Goal: Task Accomplishment & Management: Complete application form

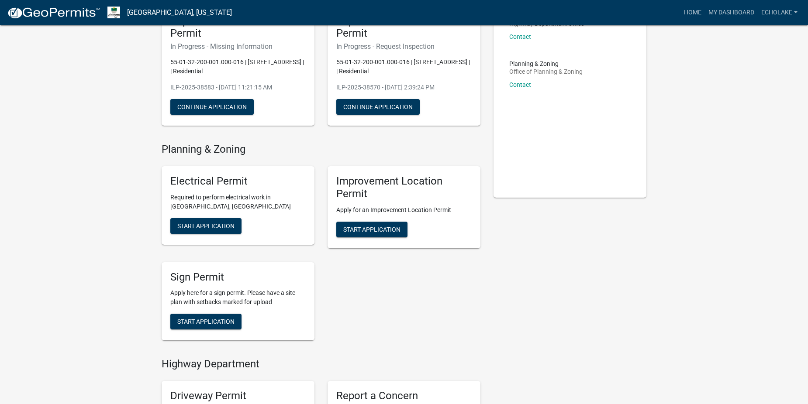
scroll to position [131, 0]
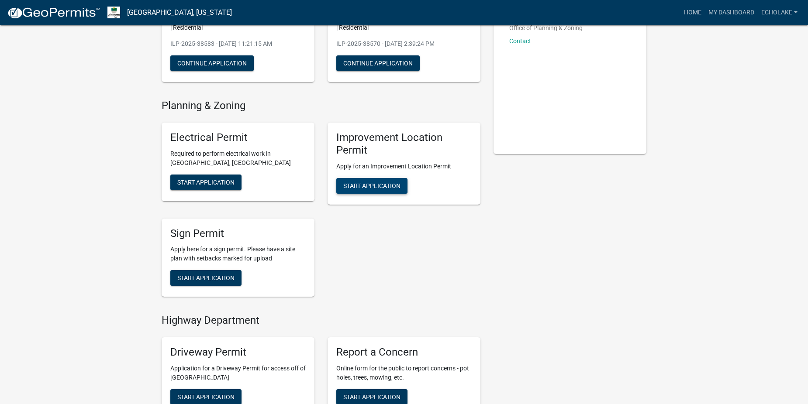
click at [361, 187] on span "Start Application" at bounding box center [371, 185] width 57 height 7
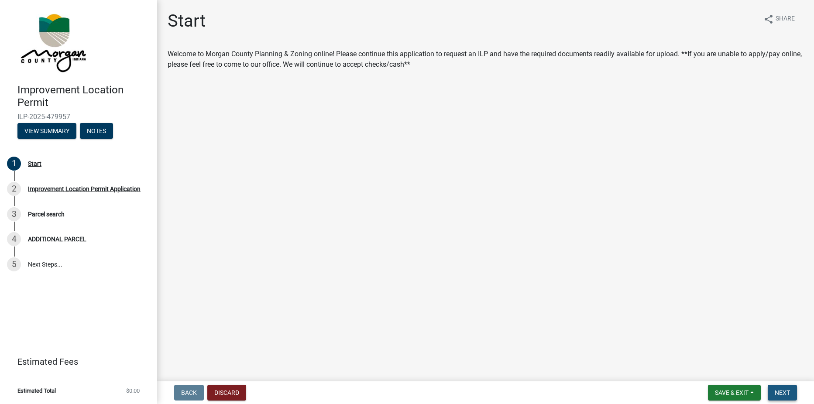
click at [776, 399] on button "Next" at bounding box center [782, 393] width 29 height 16
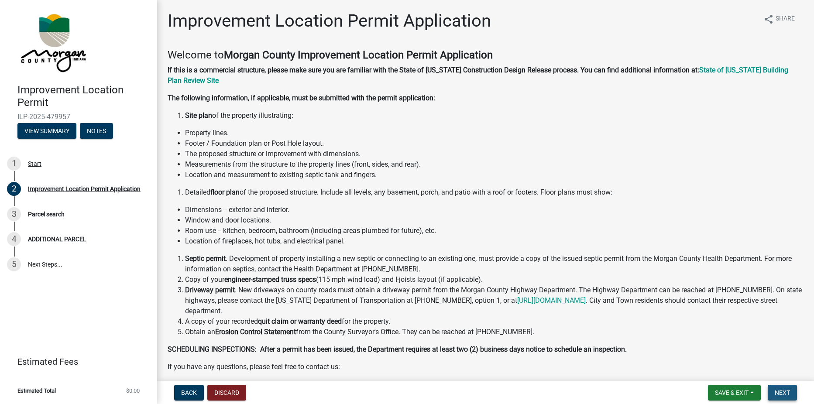
click at [779, 393] on span "Next" at bounding box center [782, 393] width 15 height 7
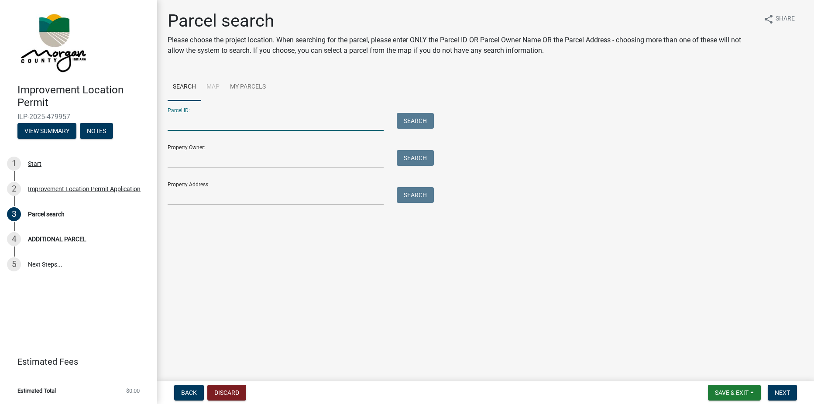
click at [200, 125] on input "Parcel ID:" at bounding box center [276, 122] width 216 height 18
type input "55-01-32-200-001-000-016"
type input "Echo Lake"
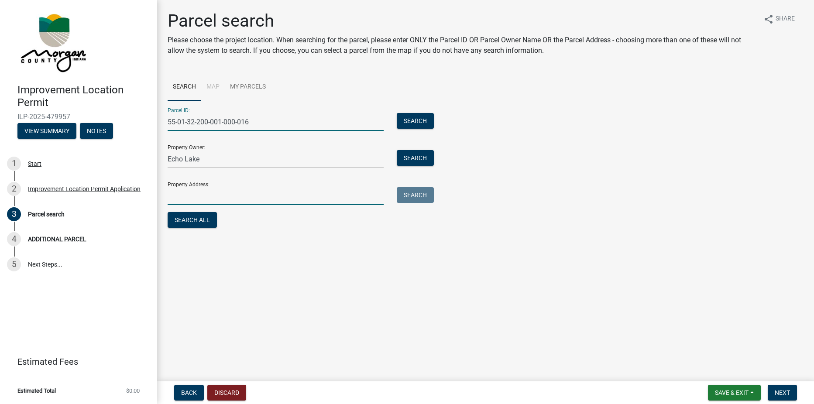
click at [195, 198] on input "Property Address:" at bounding box center [276, 196] width 216 height 18
type input "[STREET_ADDRESS]"
click at [781, 393] on span "Next" at bounding box center [782, 393] width 15 height 7
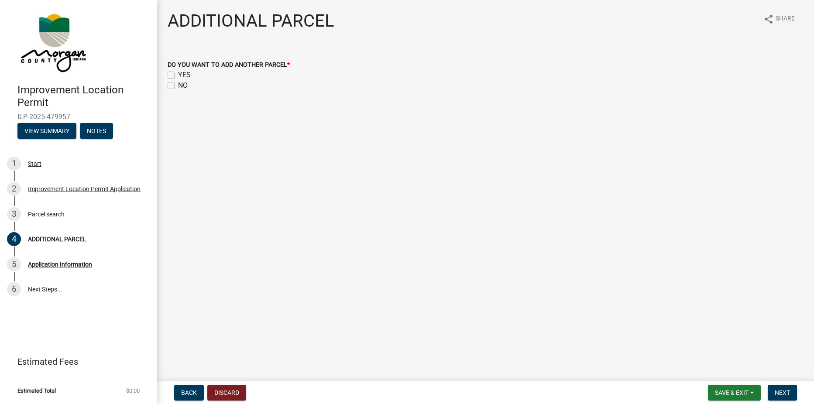
click at [178, 87] on label "NO" at bounding box center [183, 85] width 10 height 10
click at [178, 86] on input "NO" at bounding box center [181, 83] width 6 height 6
checkbox input "true"
checkbox input "false"
checkbox input "true"
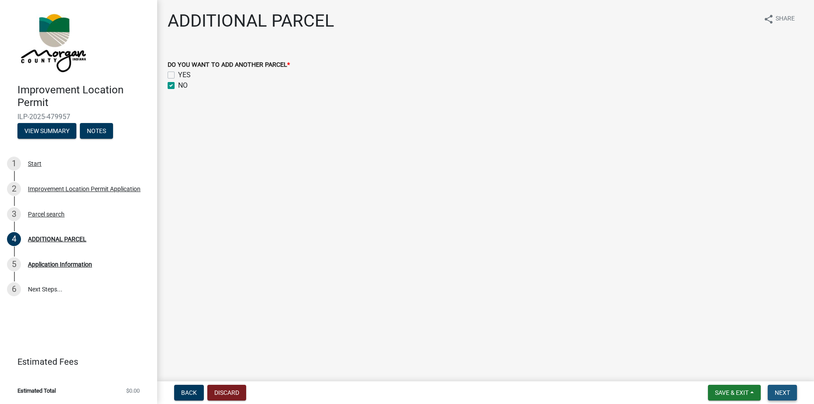
click at [786, 389] on button "Next" at bounding box center [782, 393] width 29 height 16
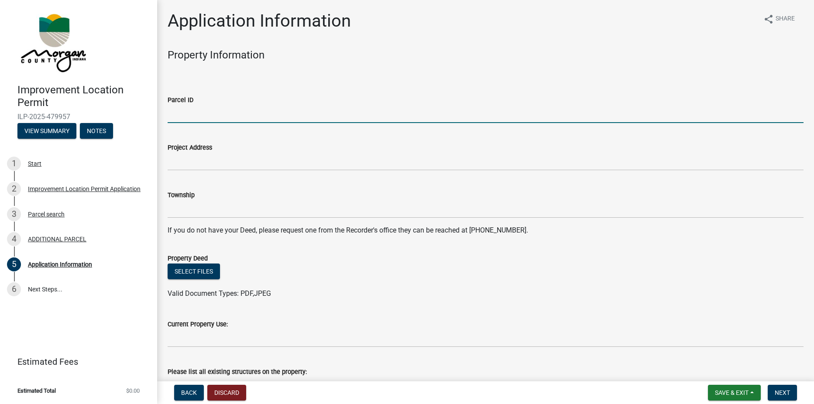
click at [174, 115] on input "Parcel ID" at bounding box center [486, 114] width 636 height 18
type input "55-01-32-200-001-000-016"
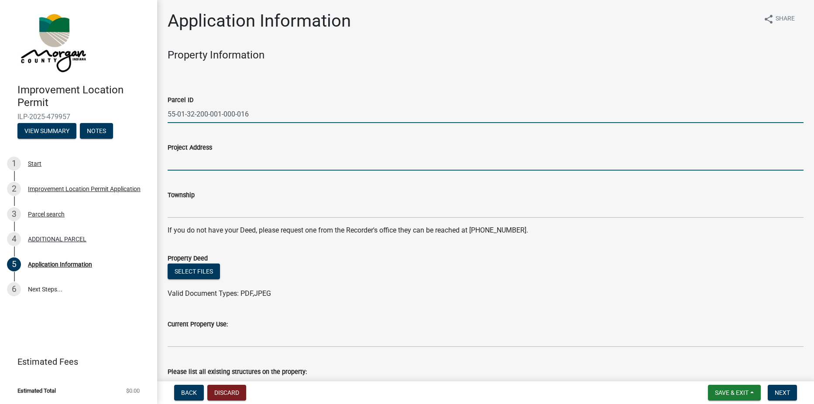
type input "[STREET_ADDRESS]"
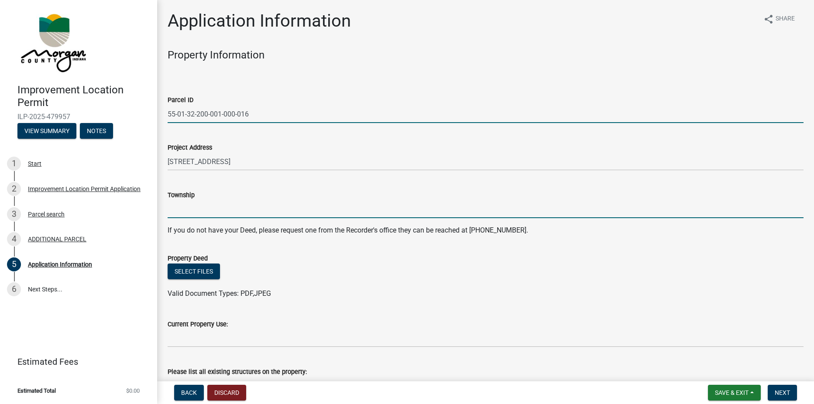
type input "Monroe"
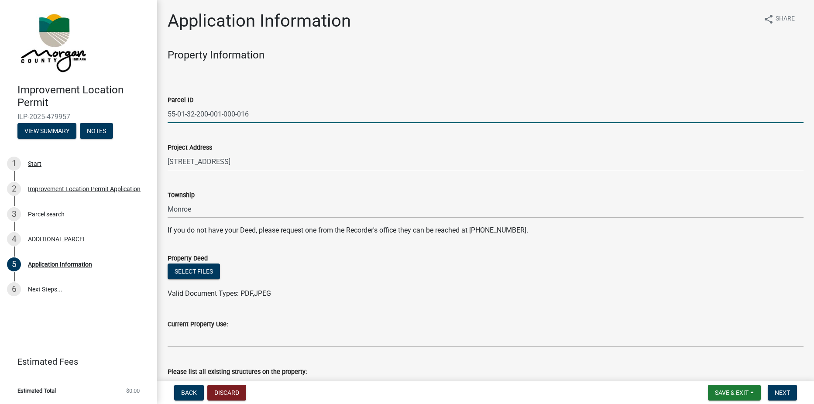
type input "Echo Lake"
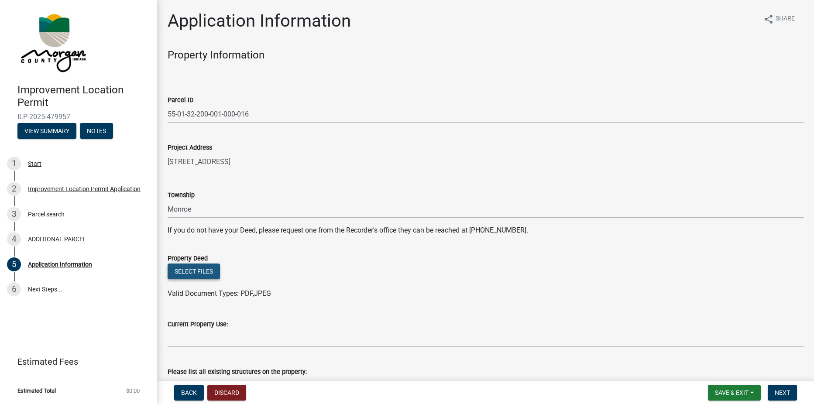
click at [189, 270] on button "Select files" at bounding box center [194, 272] width 52 height 16
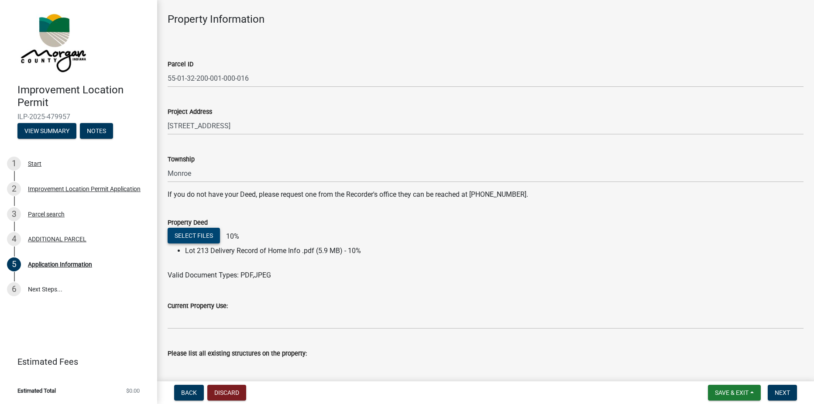
scroll to position [175, 0]
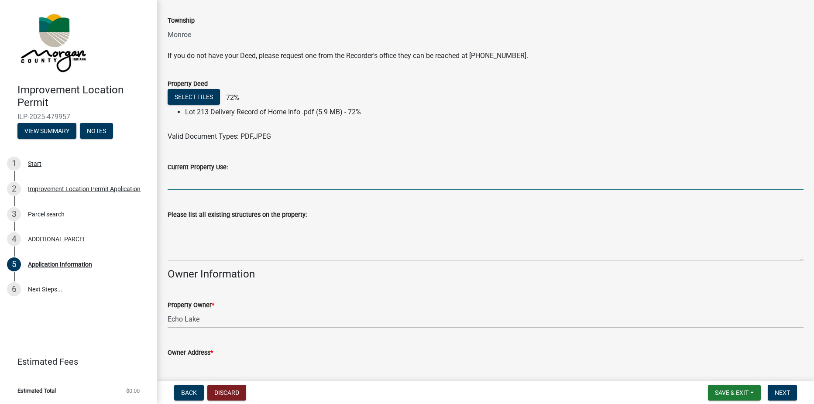
click at [212, 185] on input "Current Property Use:" at bounding box center [486, 181] width 636 height 18
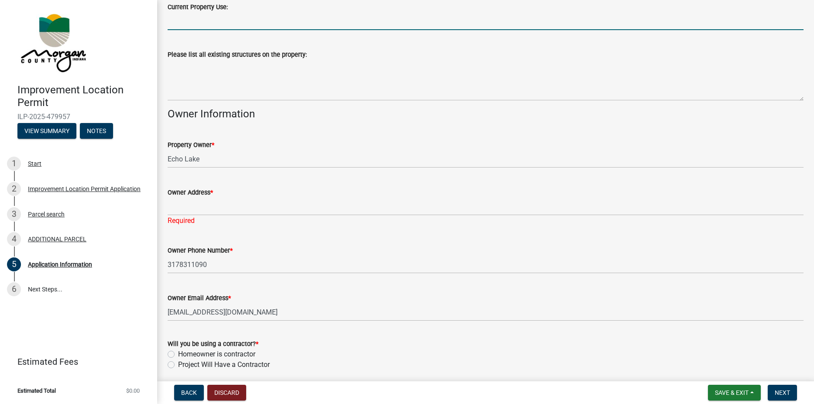
scroll to position [383, 0]
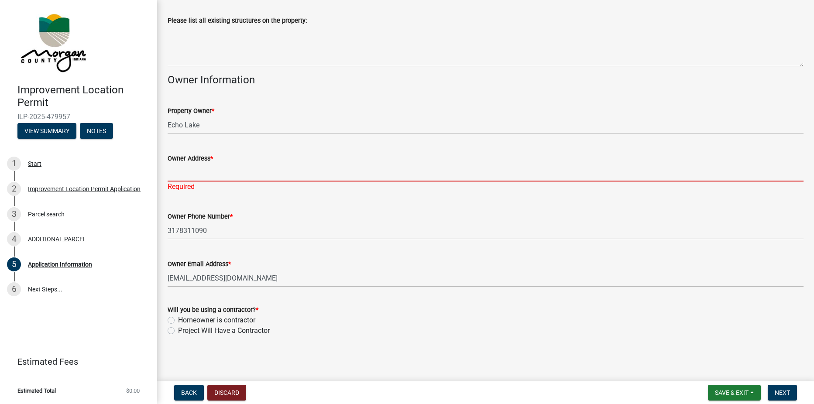
click at [180, 176] on input "Owner Address *" at bounding box center [486, 173] width 636 height 18
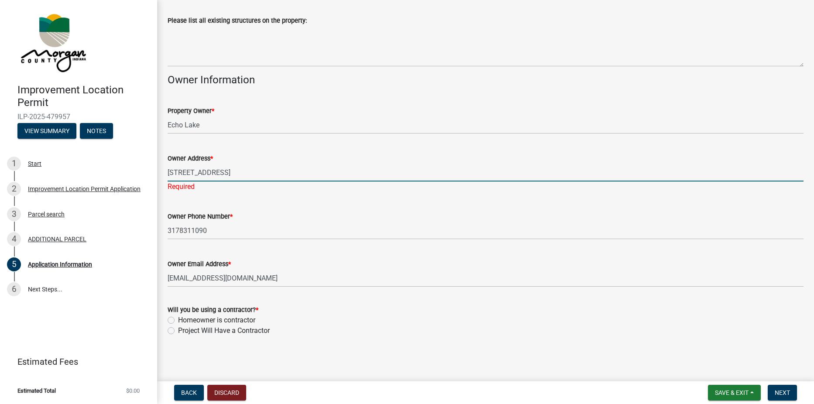
type input "[STREET_ADDRESS]"
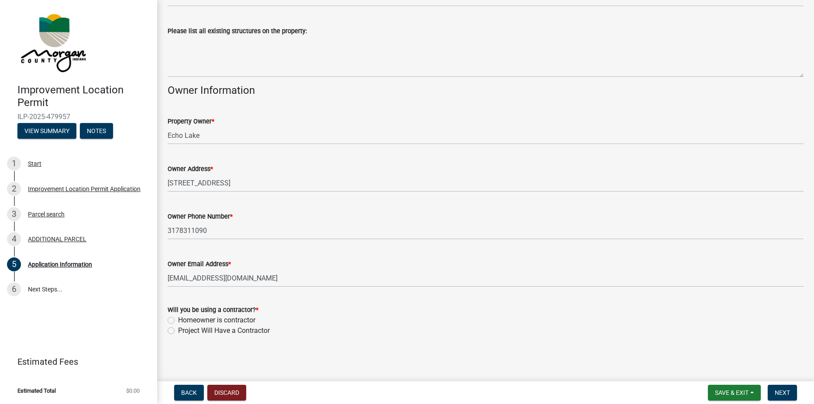
click at [178, 319] on label "Homeowner is contractor" at bounding box center [216, 320] width 77 height 10
click at [178, 319] on input "Homeowner is contractor" at bounding box center [181, 318] width 6 height 6
radio input "true"
click at [178, 329] on label "Project Will Have a Contractor" at bounding box center [224, 331] width 92 height 10
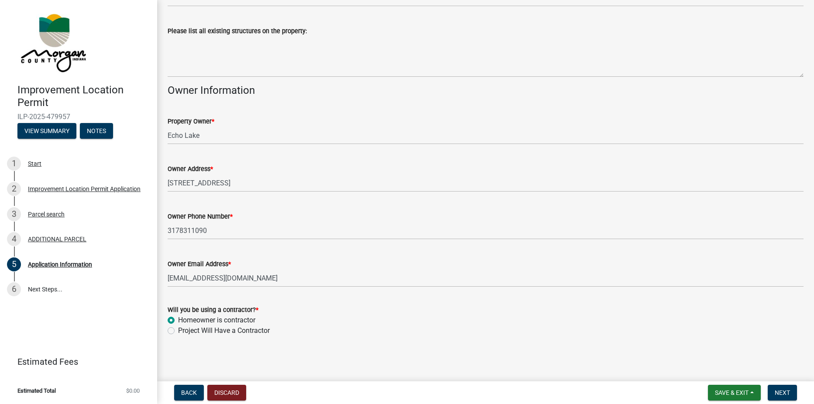
click at [178, 329] on input "Project Will Have a Contractor" at bounding box center [181, 329] width 6 height 6
radio input "true"
click at [783, 390] on span "Next" at bounding box center [782, 393] width 15 height 7
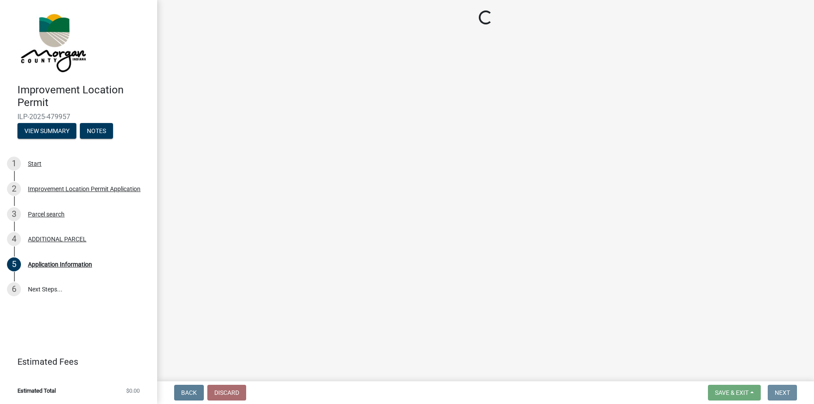
scroll to position [0, 0]
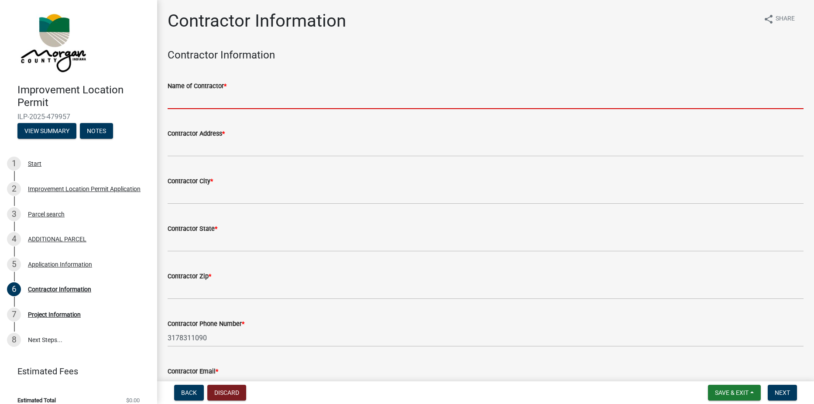
click at [224, 98] on input "Name of Contractor *" at bounding box center [486, 100] width 636 height 18
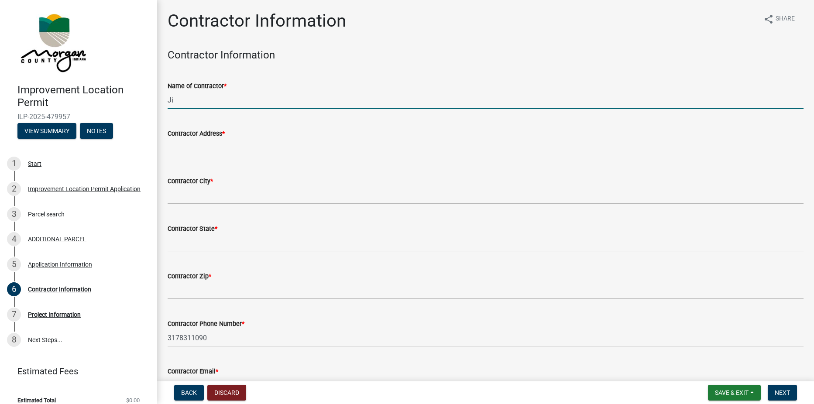
type input "J"
type input "[PERSON_NAME]"
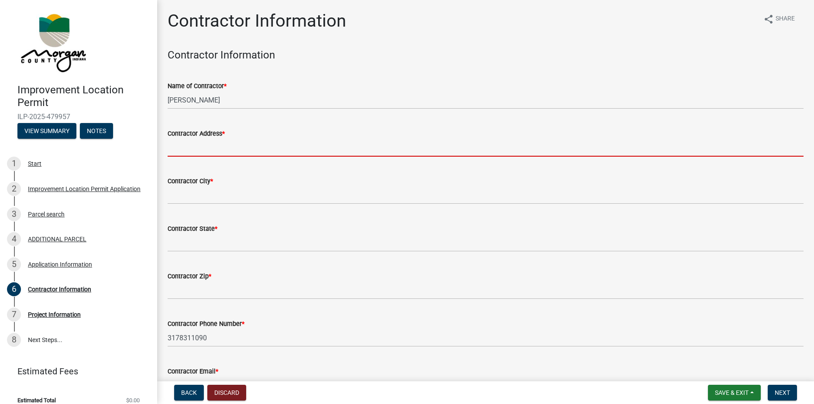
click at [207, 145] on input "Contractor Address *" at bounding box center [486, 148] width 636 height 18
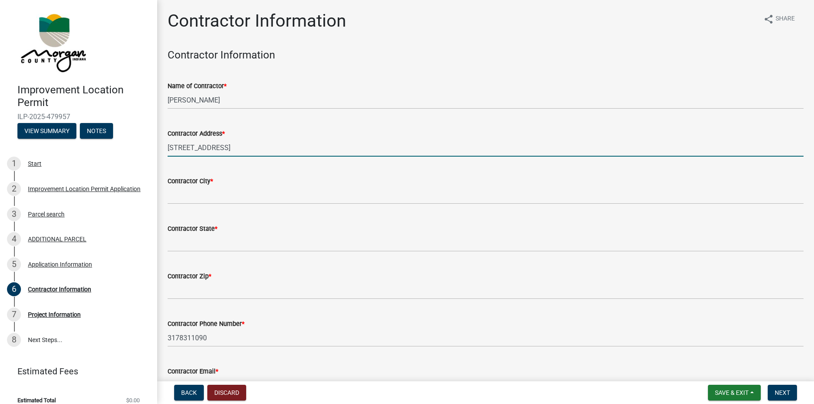
type input "[STREET_ADDRESS]"
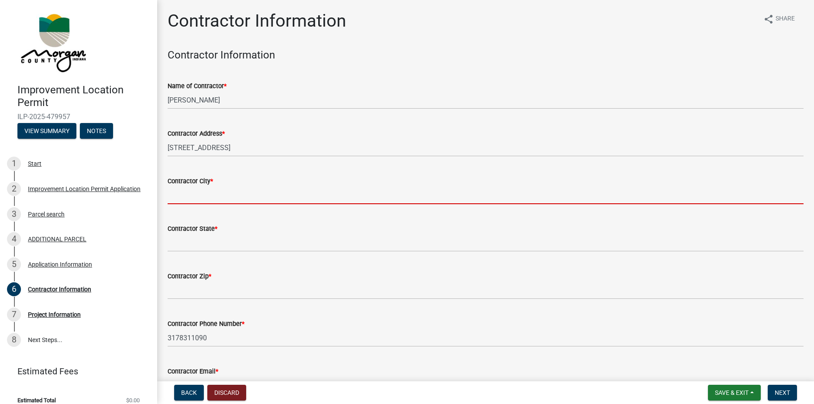
drag, startPoint x: 204, startPoint y: 196, endPoint x: 200, endPoint y: 192, distance: 5.6
click at [204, 196] on input "Contractor City *" at bounding box center [486, 195] width 636 height 18
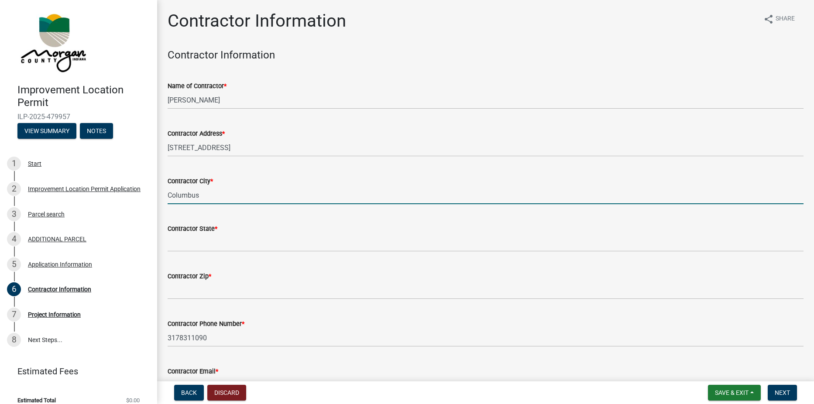
type input "Columbus"
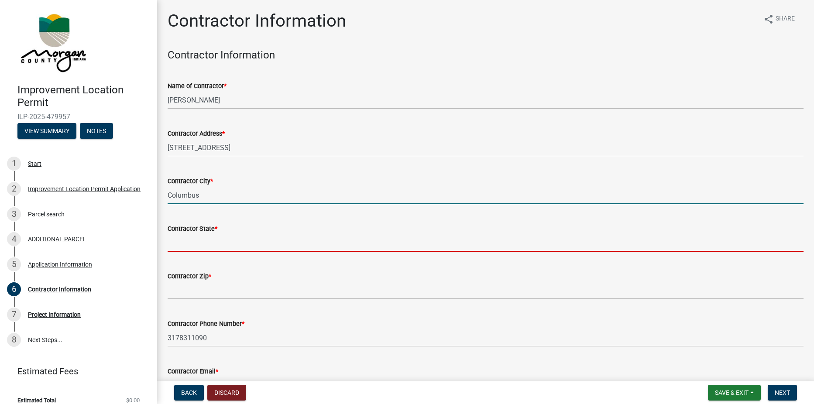
click at [221, 239] on input "Contractor State *" at bounding box center [486, 243] width 636 height 18
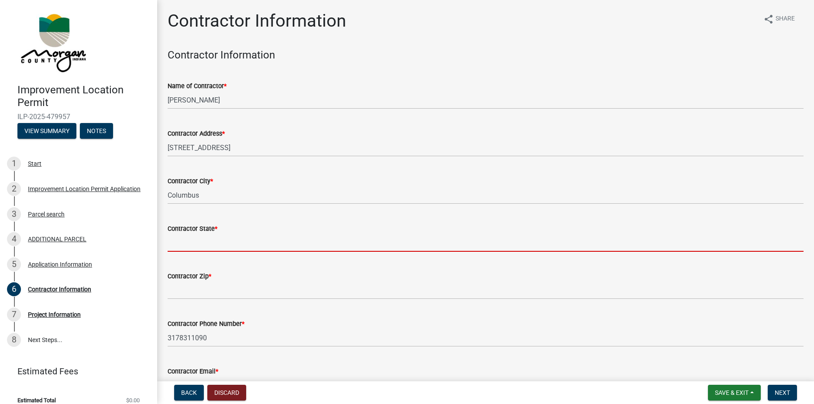
type input "IN"
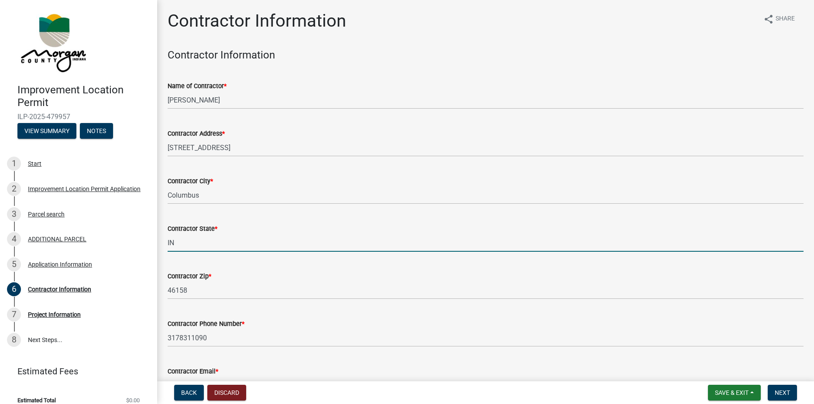
scroll to position [44, 0]
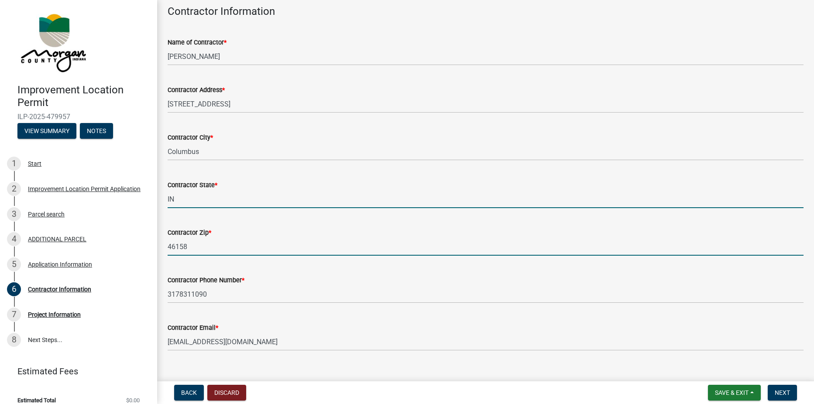
click at [193, 248] on input "46158" at bounding box center [486, 247] width 636 height 18
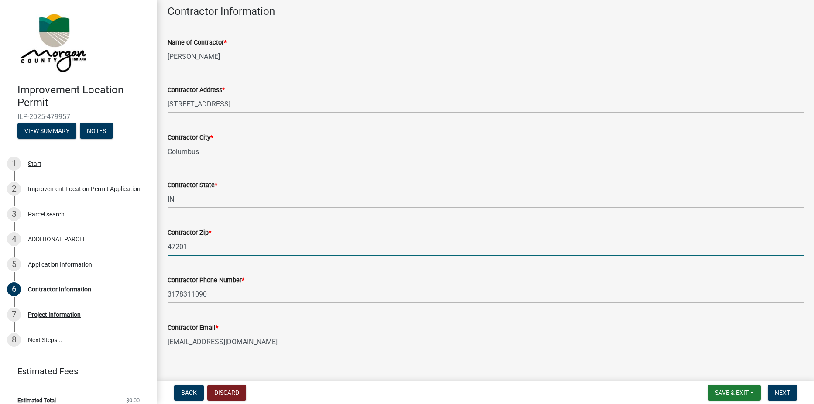
type input "47201"
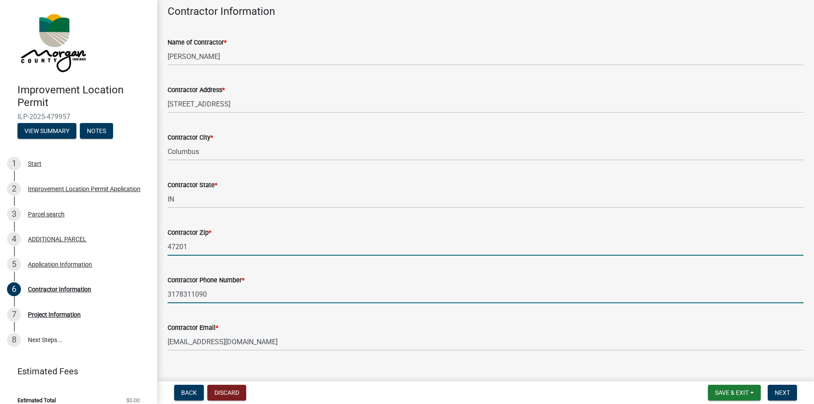
click at [215, 295] on input "3178311090" at bounding box center [486, 295] width 636 height 18
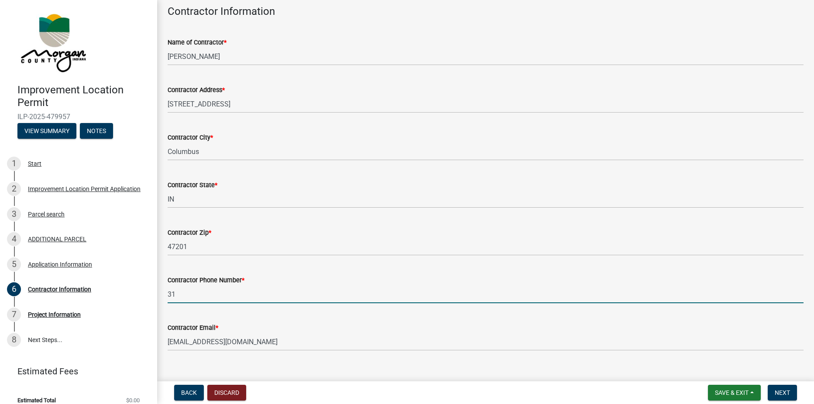
type input "3"
type input "[PHONE_NUMBER]"
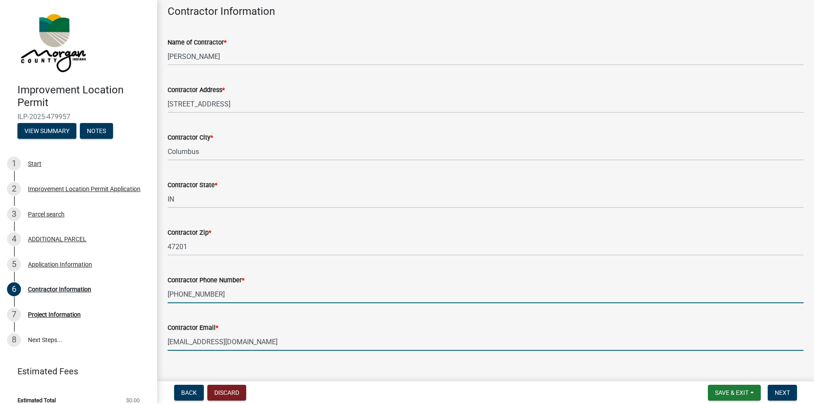
click at [253, 341] on input "[EMAIL_ADDRESS][DOMAIN_NAME]" at bounding box center [486, 342] width 636 height 18
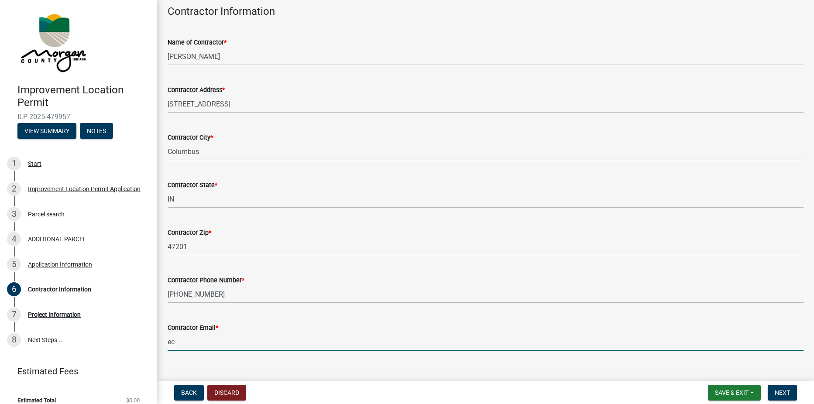
type input "e"
type input "[EMAIL_ADDRESS][DOMAIN_NAME]"
click at [784, 395] on span "Next" at bounding box center [782, 393] width 15 height 7
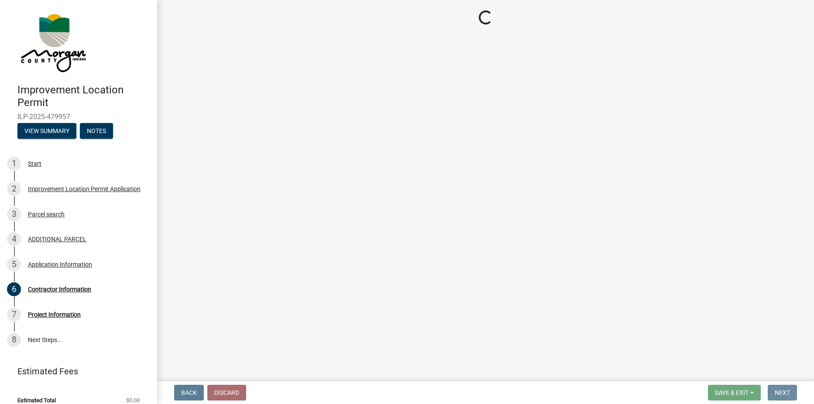
scroll to position [0, 0]
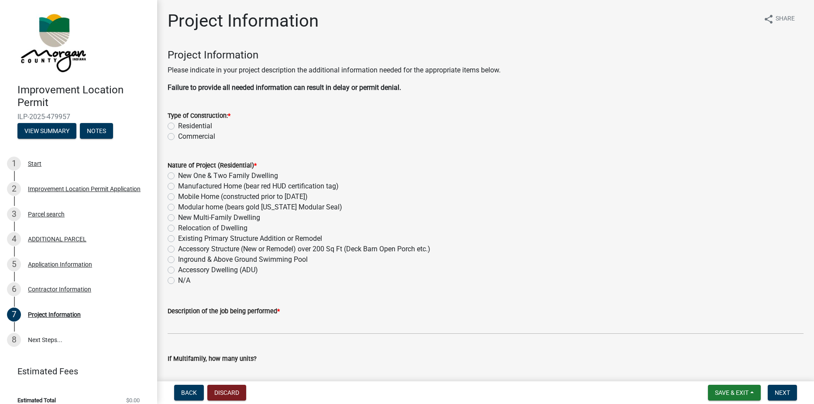
click at [178, 128] on label "Residential" at bounding box center [195, 126] width 34 height 10
click at [178, 127] on input "Residential" at bounding box center [181, 124] width 6 height 6
radio input "true"
click at [178, 187] on label "Manufactured Home (bear red HUD certification tag)" at bounding box center [258, 186] width 161 height 10
click at [178, 187] on input "Manufactured Home (bear red HUD certification tag)" at bounding box center [181, 184] width 6 height 6
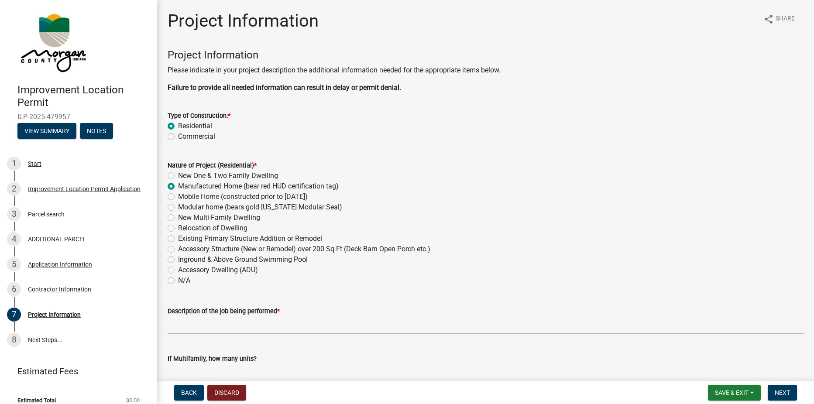
radio input "true"
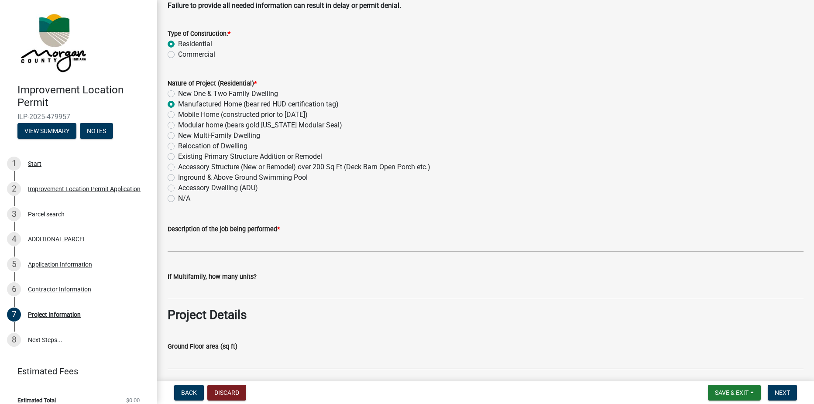
scroll to position [87, 0]
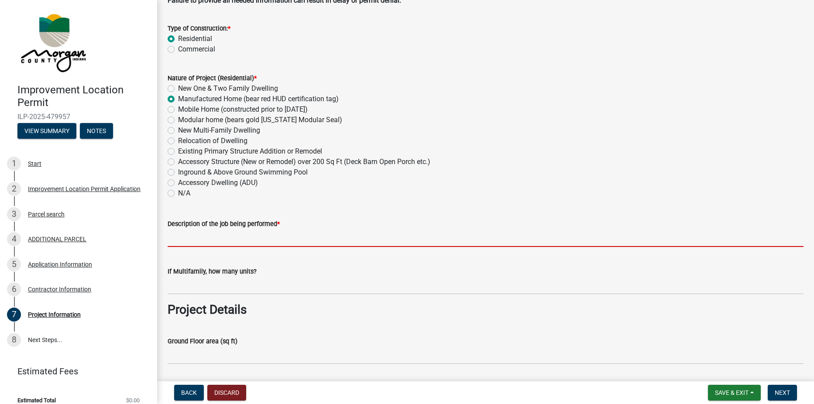
click at [224, 238] on input "Description of the job being performed *" at bounding box center [486, 238] width 636 height 18
type input "Moving a mobile home into the community"
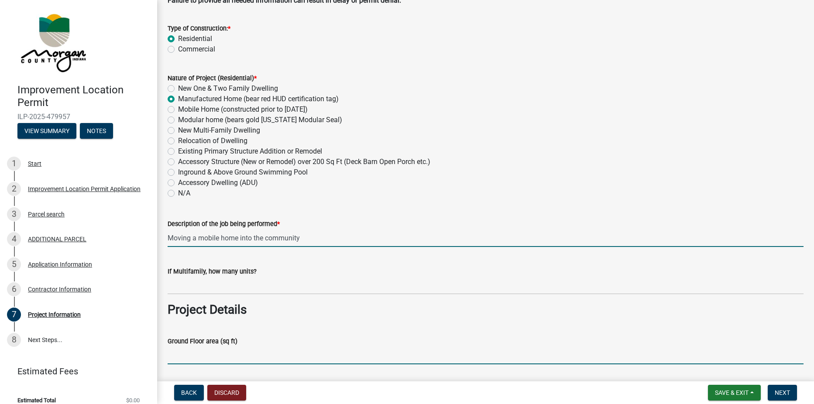
type input "1,815"
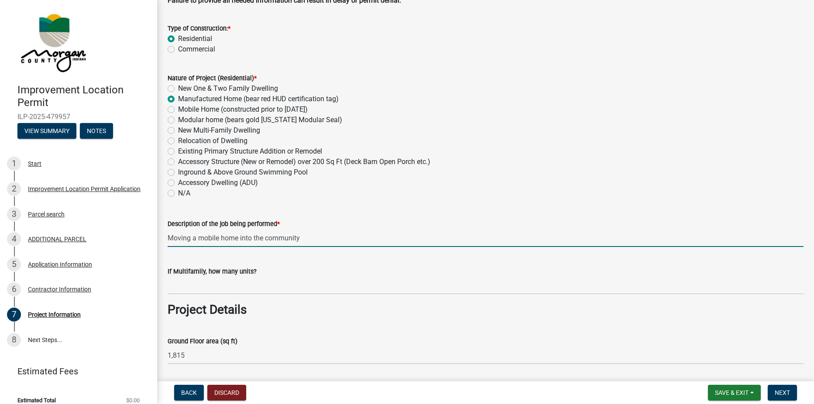
type input "NA"
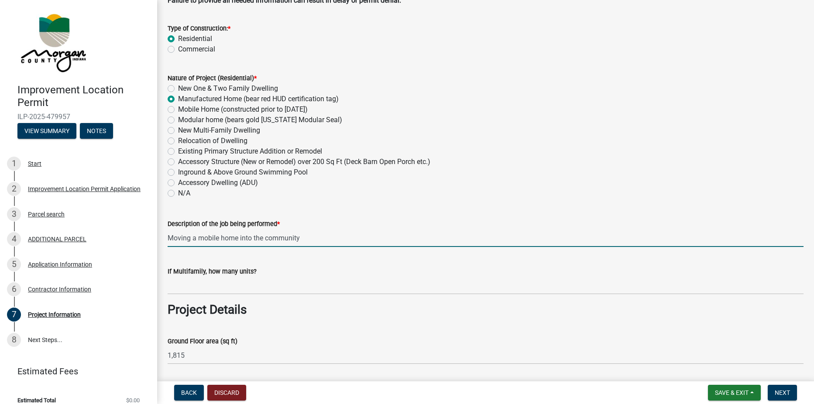
type input "1815"
type input "3"
type input "2"
type input "125000"
type input "[PERSON_NAME] Power"
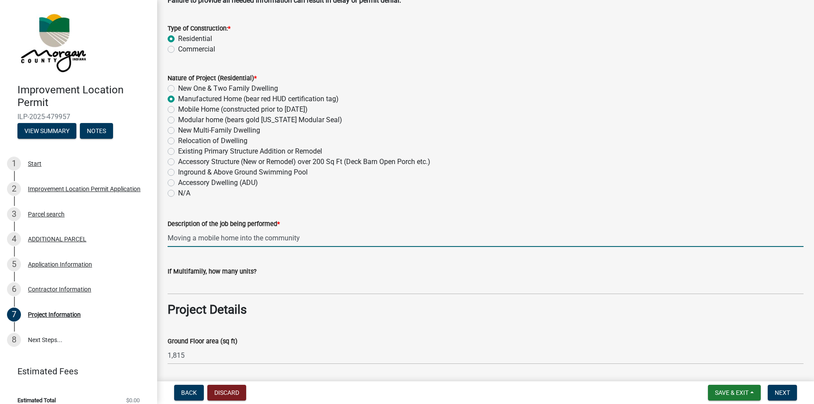
type input "Hill Water"
type input "# MH00800017"
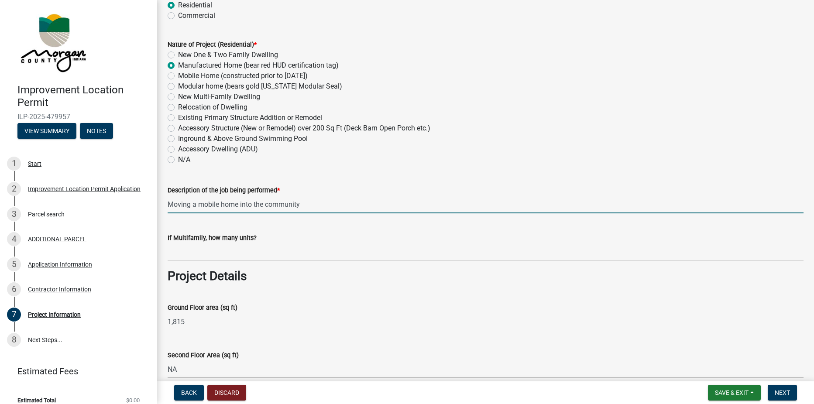
scroll to position [218, 0]
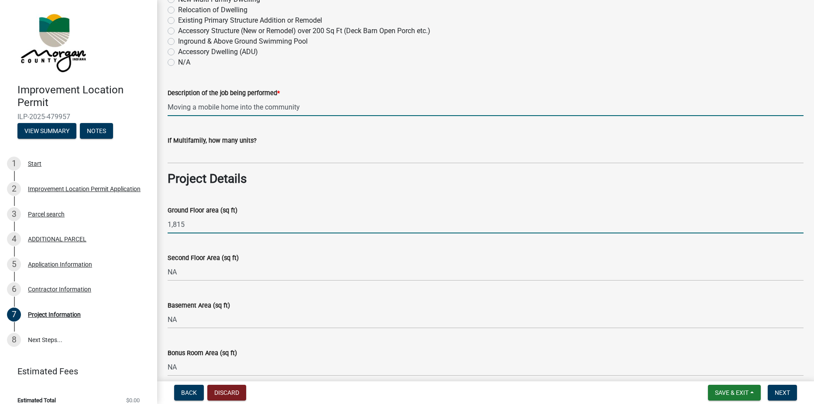
click at [195, 226] on input "1,815" at bounding box center [486, 225] width 636 height 18
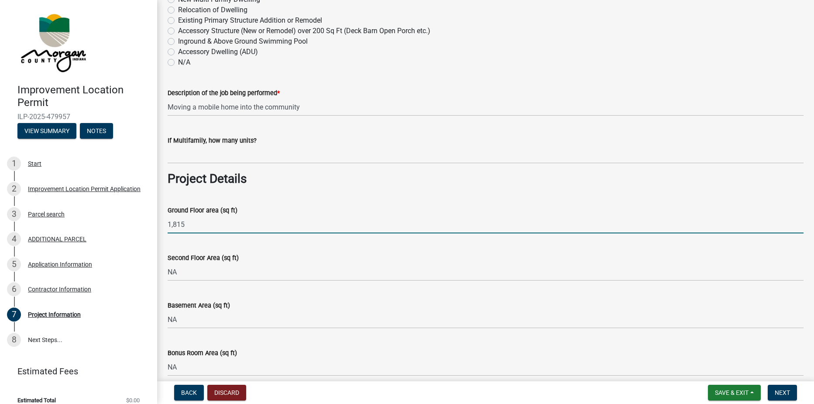
click at [195, 224] on input "1,815" at bounding box center [486, 225] width 636 height 18
type input "1"
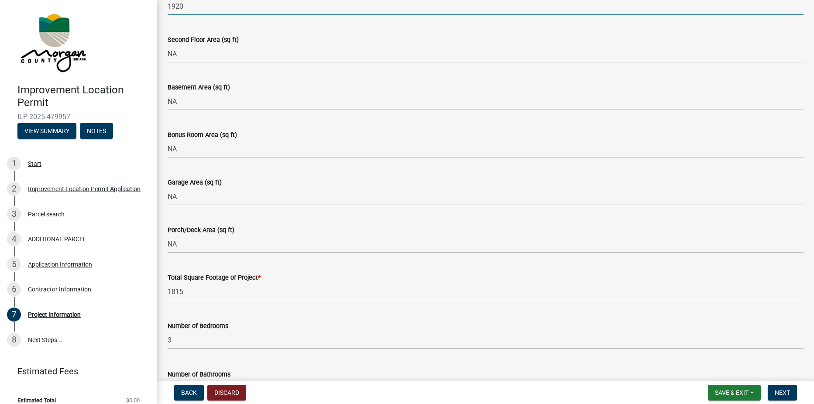
scroll to position [480, 0]
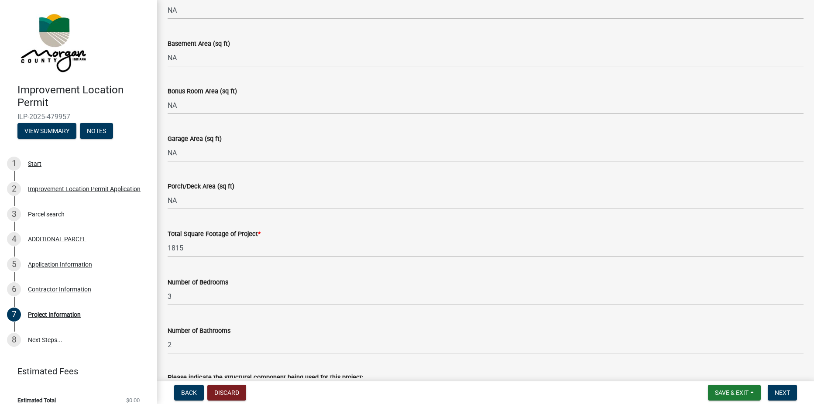
type input "1920"
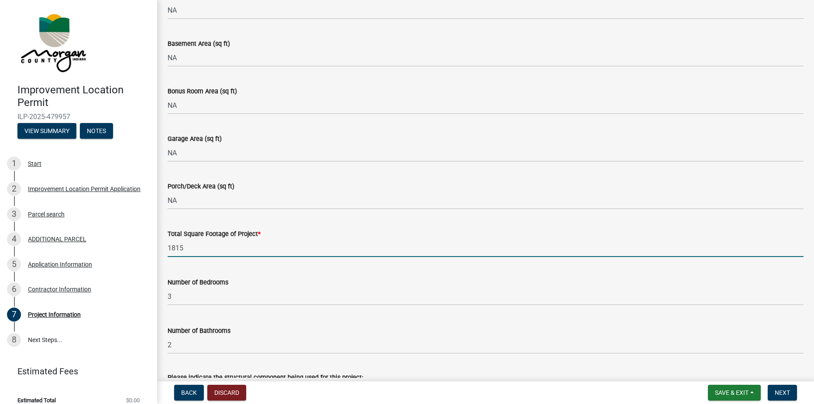
click at [189, 251] on input "1815" at bounding box center [486, 248] width 636 height 18
type input "1"
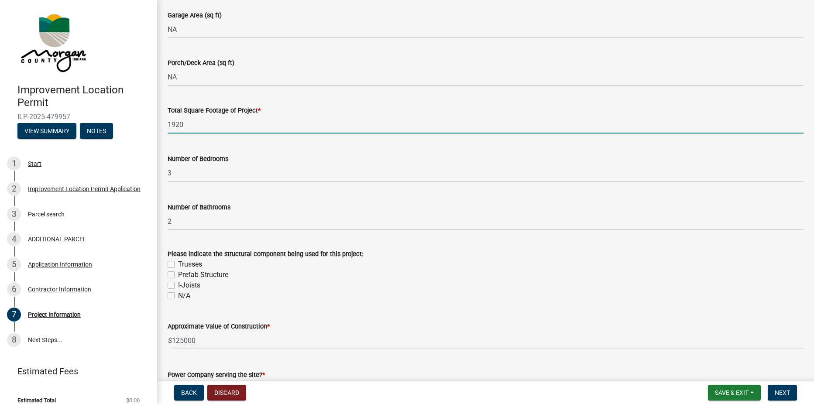
scroll to position [655, 0]
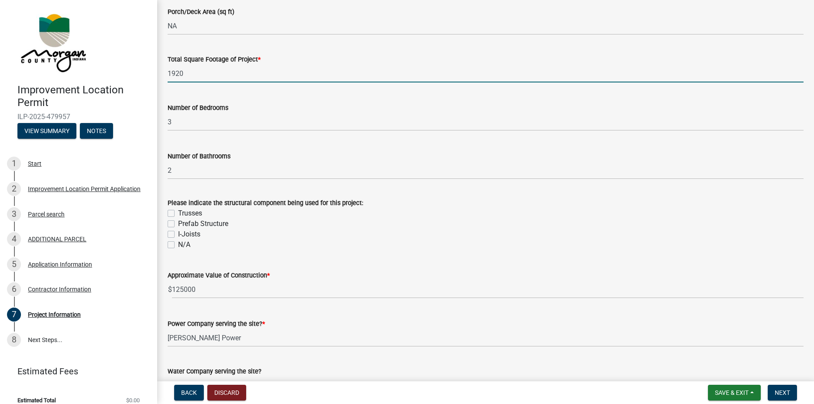
type input "1920"
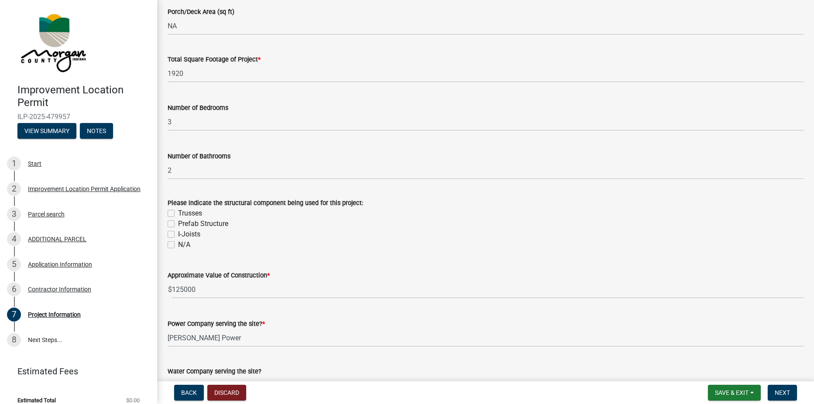
click at [178, 224] on label "Prefab Structure" at bounding box center [203, 224] width 50 height 10
click at [178, 224] on input "Prefab Structure" at bounding box center [181, 222] width 6 height 6
checkbox input "true"
checkbox input "false"
checkbox input "true"
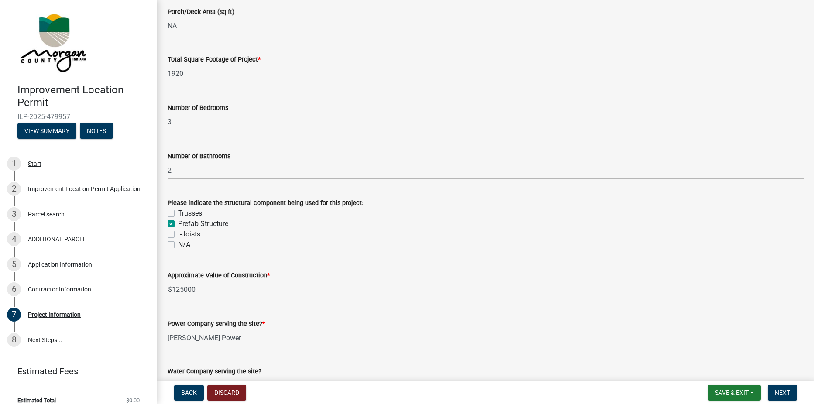
checkbox input "false"
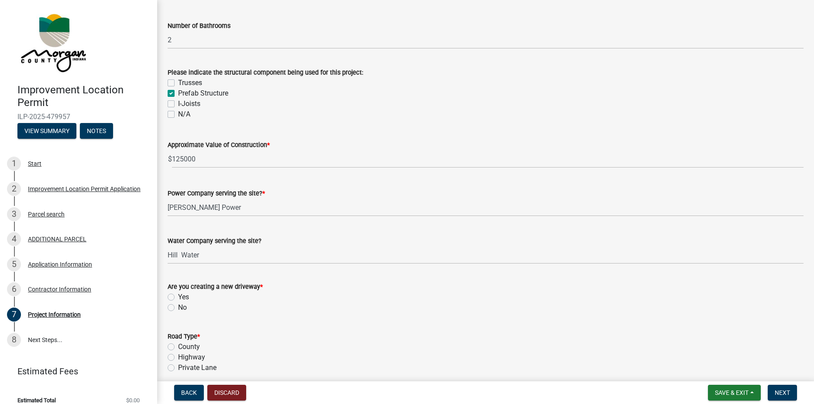
scroll to position [786, 0]
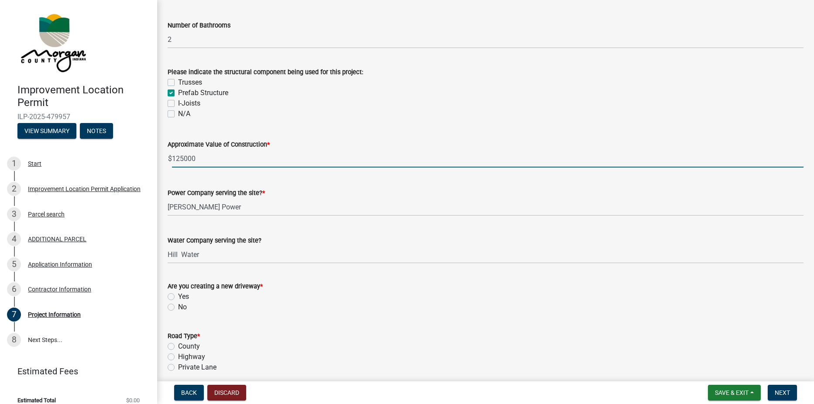
click at [209, 159] on input "125000" at bounding box center [488, 159] width 632 height 18
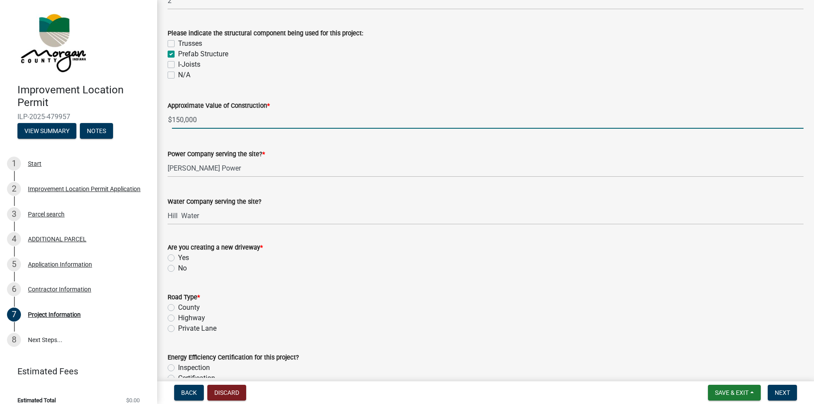
scroll to position [873, 0]
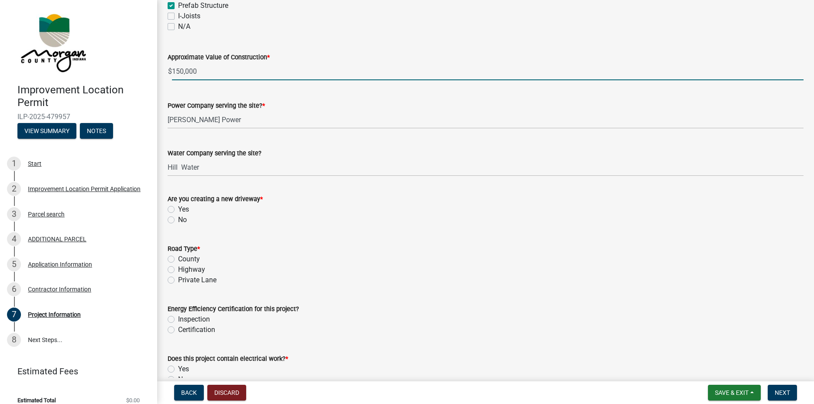
type input "150000"
click at [178, 222] on label "No" at bounding box center [182, 220] width 9 height 10
click at [178, 221] on input "No" at bounding box center [181, 218] width 6 height 6
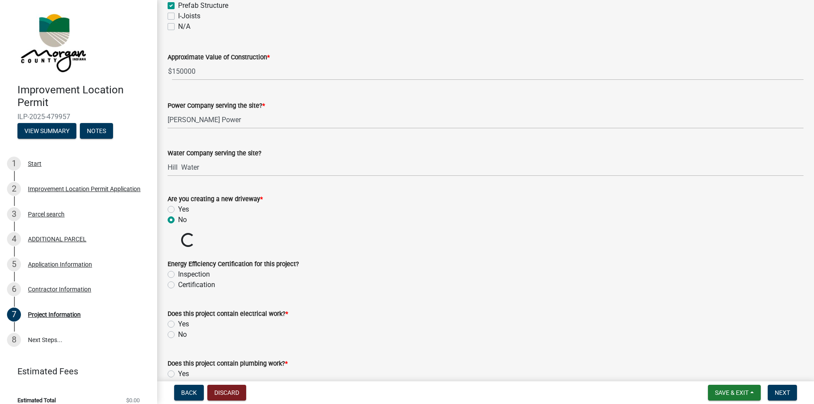
radio input "true"
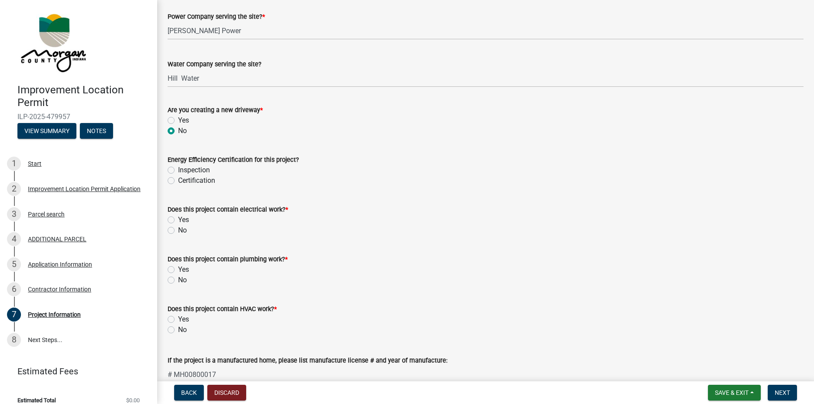
scroll to position [1004, 0]
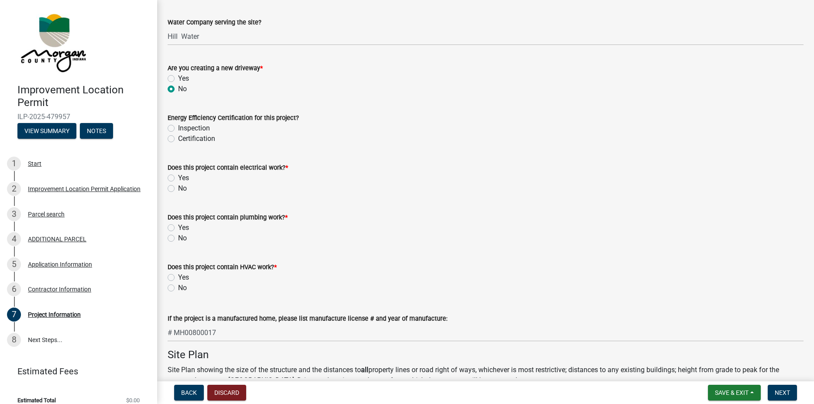
click at [178, 177] on label "Yes" at bounding box center [183, 178] width 11 height 10
click at [178, 177] on input "Yes" at bounding box center [181, 176] width 6 height 6
radio input "true"
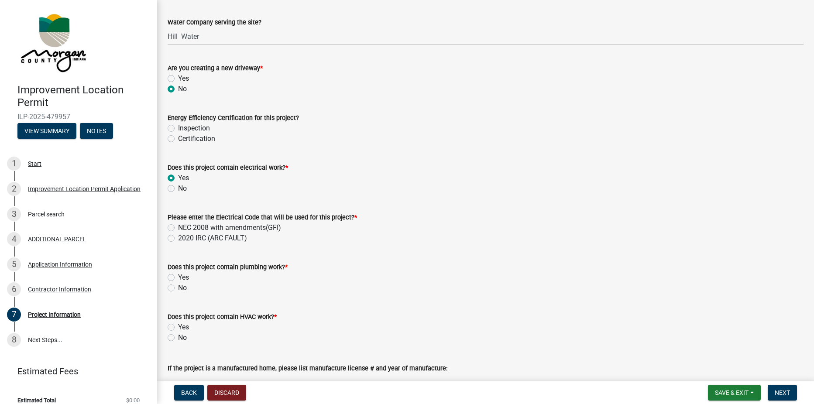
click at [178, 228] on label "NEC 2008 with amendments(GFI)" at bounding box center [229, 228] width 103 height 10
click at [178, 228] on input "NEC 2008 with amendments(GFI)" at bounding box center [181, 226] width 6 height 6
radio input "true"
click at [178, 277] on label "Yes" at bounding box center [183, 277] width 11 height 10
click at [178, 277] on input "Yes" at bounding box center [181, 275] width 6 height 6
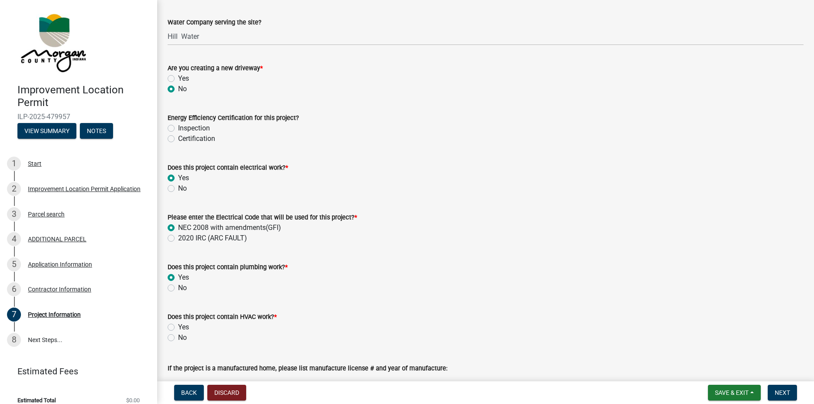
radio input "true"
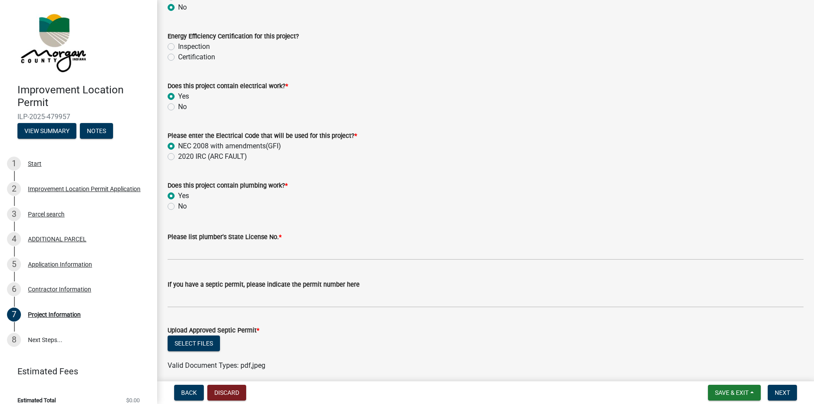
scroll to position [1092, 0]
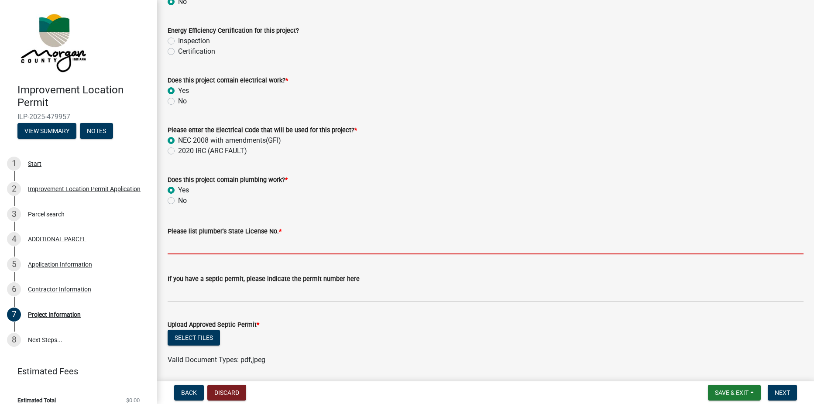
click at [204, 248] on input "Please list plumber's State License No. *" at bounding box center [486, 246] width 636 height 18
type input "[US_STATE]"
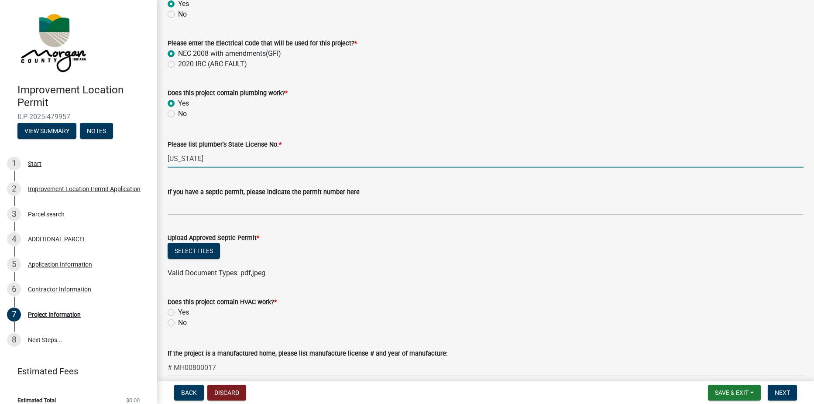
scroll to position [1179, 0]
click at [204, 247] on button "Select files" at bounding box center [194, 251] width 52 height 16
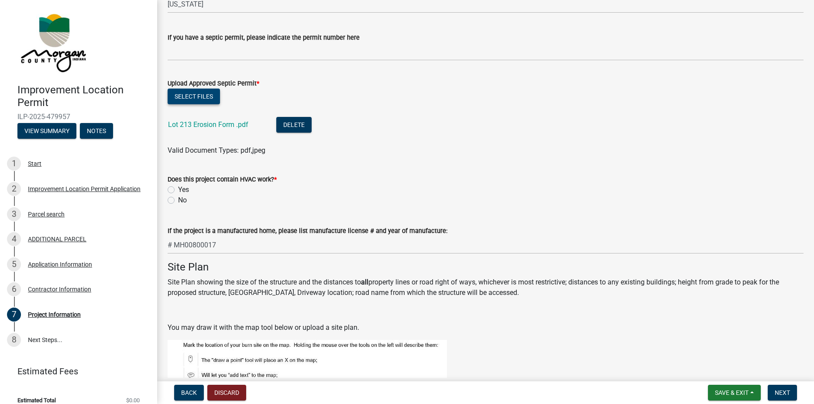
scroll to position [1354, 0]
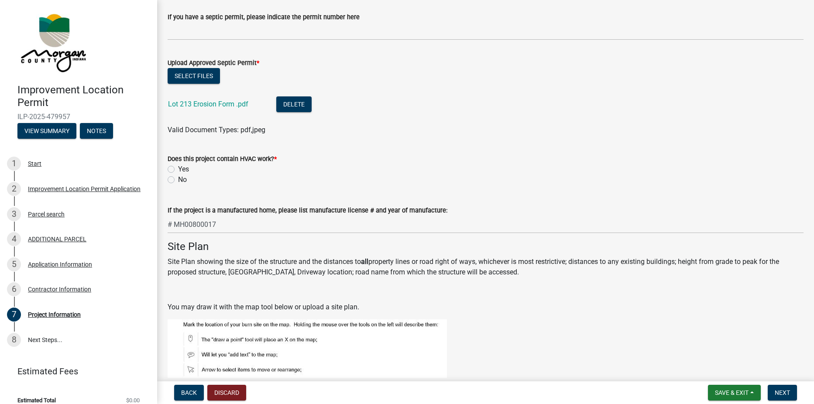
click at [178, 180] on label "No" at bounding box center [182, 180] width 9 height 10
click at [178, 180] on input "No" at bounding box center [181, 178] width 6 height 6
radio input "true"
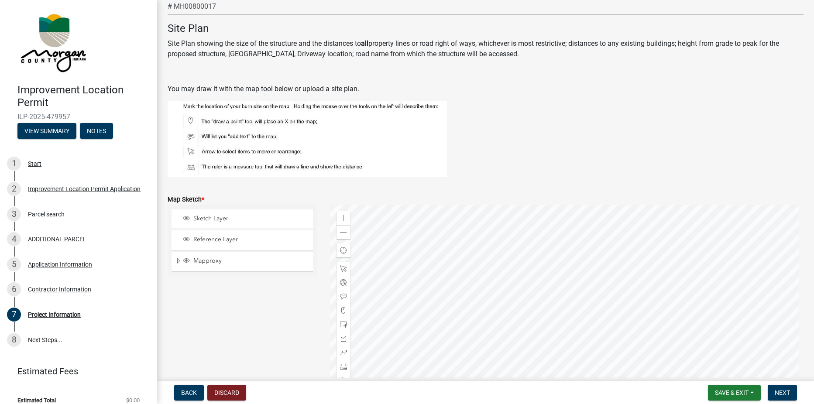
scroll to position [1659, 0]
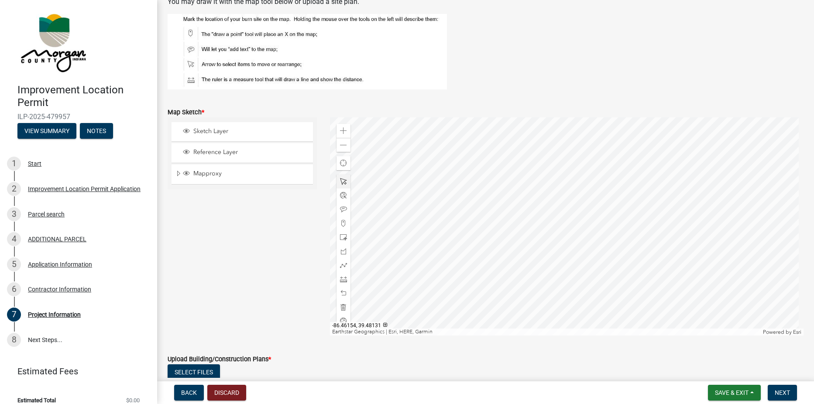
click at [542, 221] on div at bounding box center [567, 226] width 474 height 218
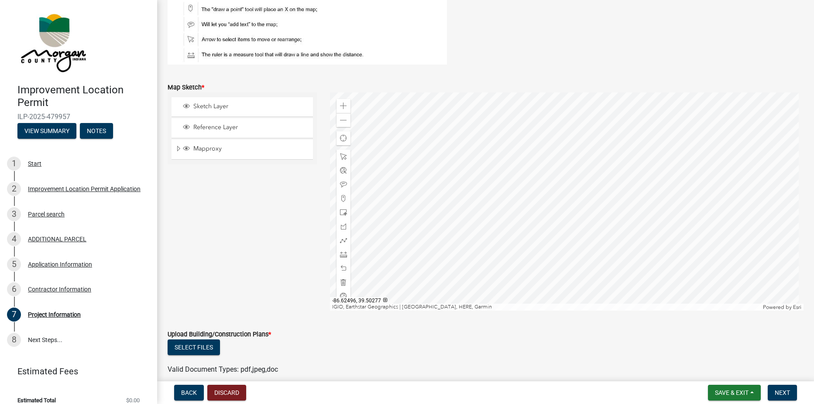
scroll to position [1572, 0]
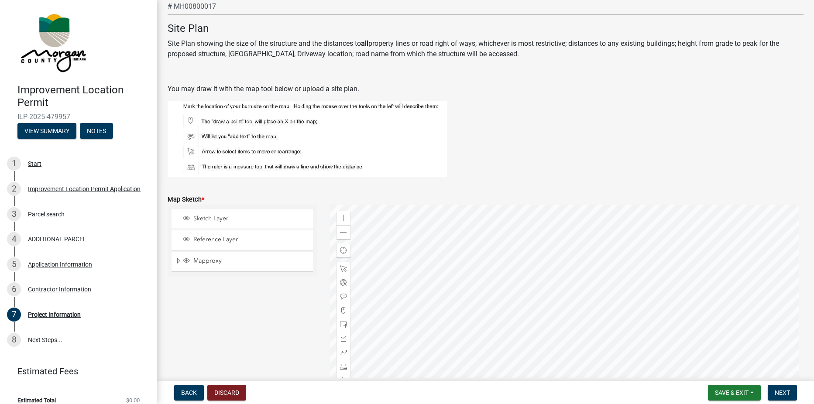
click at [192, 121] on img at bounding box center [307, 139] width 279 height 76
click at [193, 120] on img at bounding box center [307, 139] width 279 height 76
click at [252, 117] on img at bounding box center [307, 139] width 279 height 76
click at [251, 119] on img at bounding box center [307, 139] width 279 height 76
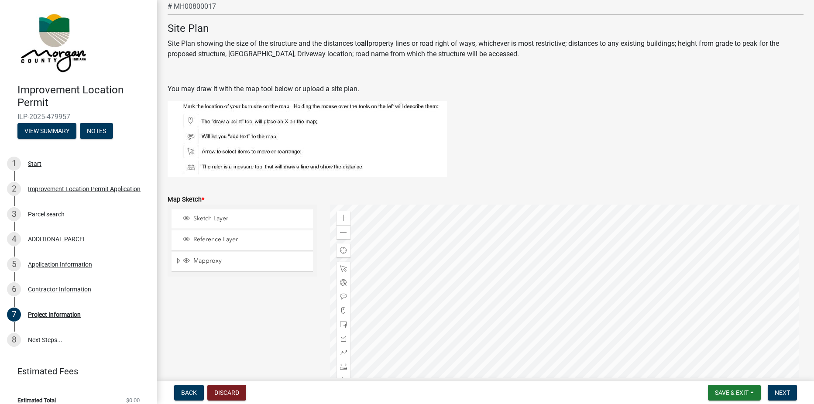
click at [190, 121] on img at bounding box center [307, 139] width 279 height 76
click at [341, 216] on span at bounding box center [343, 218] width 7 height 7
click at [547, 275] on div at bounding box center [567, 314] width 474 height 218
click at [545, 279] on div at bounding box center [567, 314] width 474 height 218
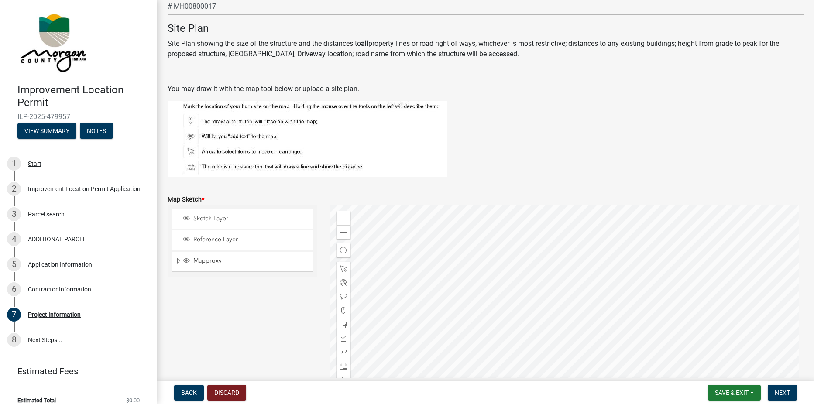
click at [545, 278] on div at bounding box center [567, 314] width 474 height 218
click at [242, 135] on img at bounding box center [307, 139] width 279 height 76
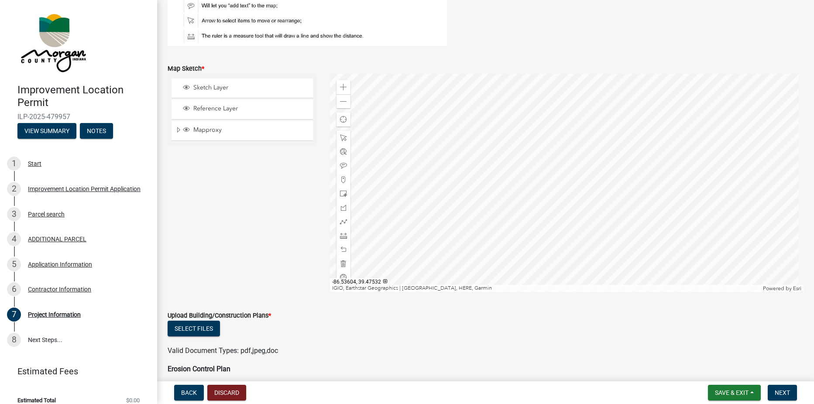
scroll to position [1747, 0]
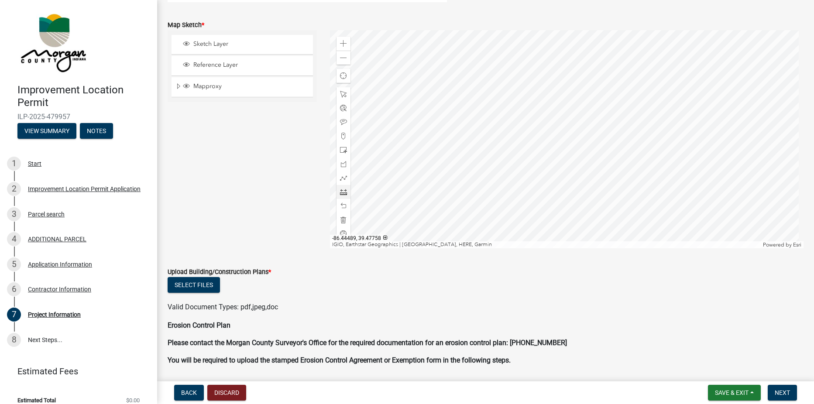
click at [565, 143] on div at bounding box center [567, 139] width 474 height 218
click at [342, 95] on span at bounding box center [343, 94] width 7 height 7
click at [562, 126] on div at bounding box center [567, 139] width 474 height 218
click at [566, 134] on div at bounding box center [567, 139] width 474 height 218
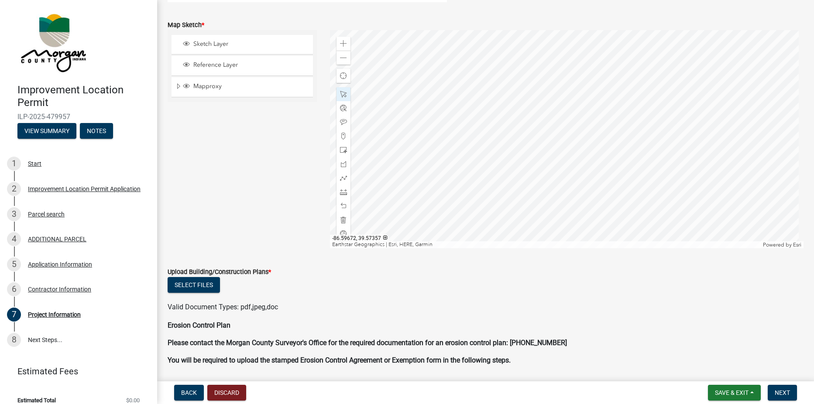
click at [554, 123] on div "Zoom in Zoom out Find my location Earthstar Geographics | [GEOGRAPHIC_DATA], HE…" at bounding box center [567, 139] width 474 height 218
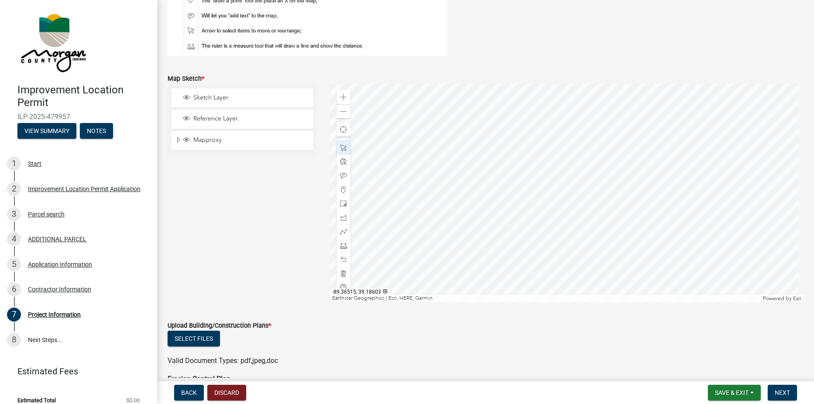
scroll to position [1616, 0]
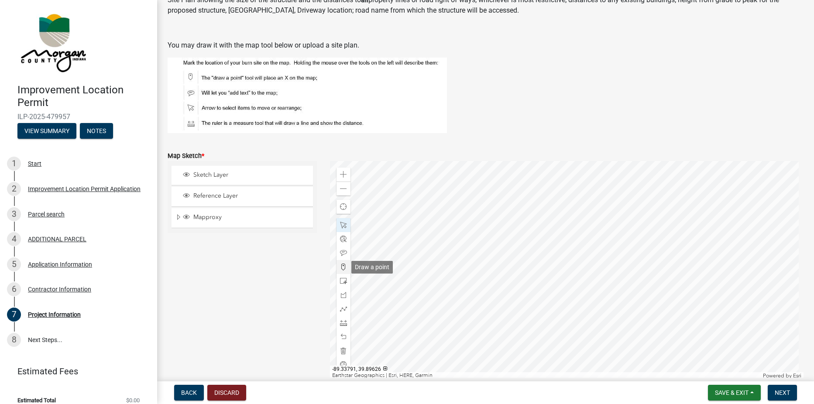
click at [343, 267] on span at bounding box center [343, 267] width 7 height 7
click at [563, 265] on div at bounding box center [567, 269] width 474 height 218
click at [780, 390] on span "Next" at bounding box center [782, 393] width 15 height 7
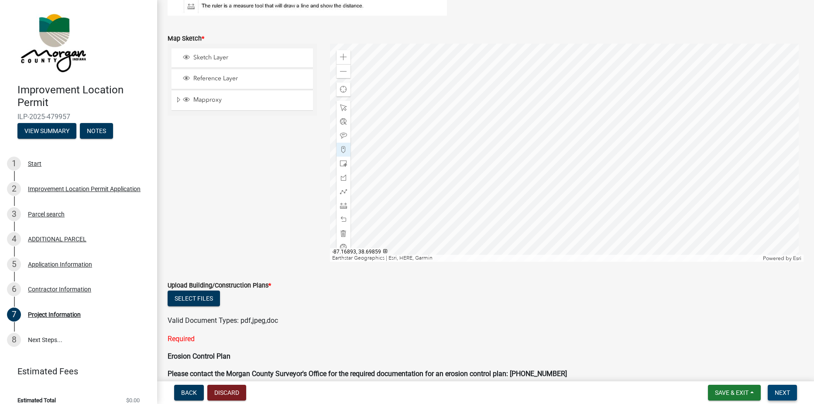
scroll to position [1835, 0]
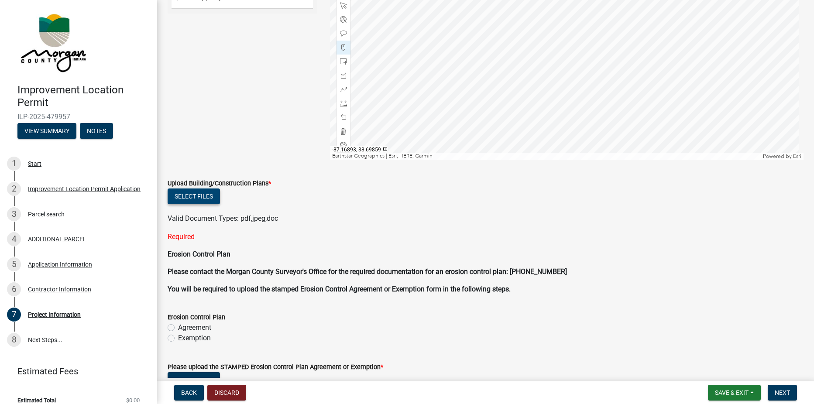
click at [199, 194] on button "Select files" at bounding box center [194, 197] width 52 height 16
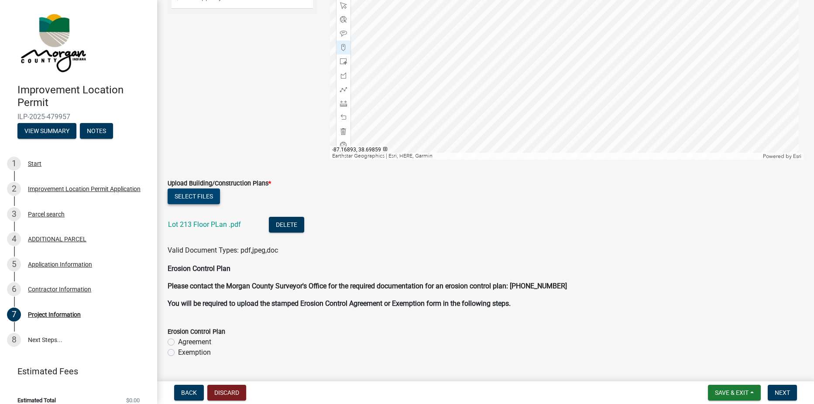
click at [176, 197] on button "Select files" at bounding box center [194, 197] width 52 height 16
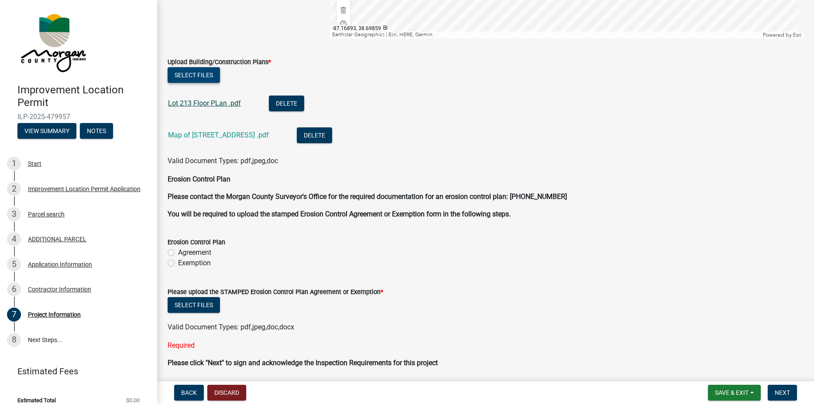
scroll to position [1966, 0]
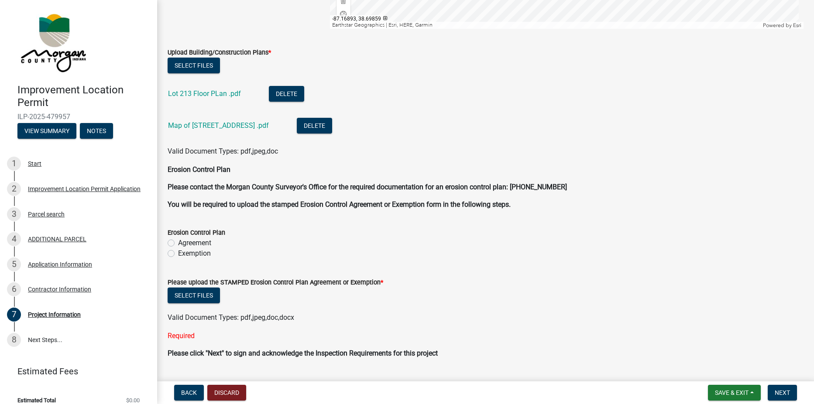
click at [178, 243] on label "Agreement" at bounding box center [194, 243] width 33 height 10
click at [178, 243] on input "Agreement" at bounding box center [181, 241] width 6 height 6
radio input "true"
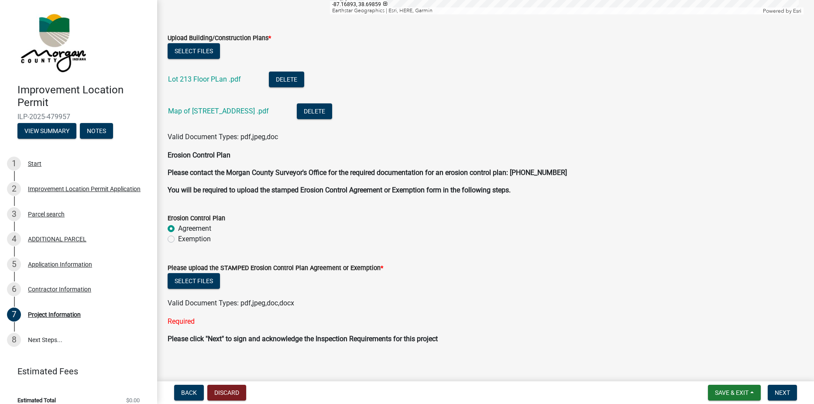
scroll to position [1988, 0]
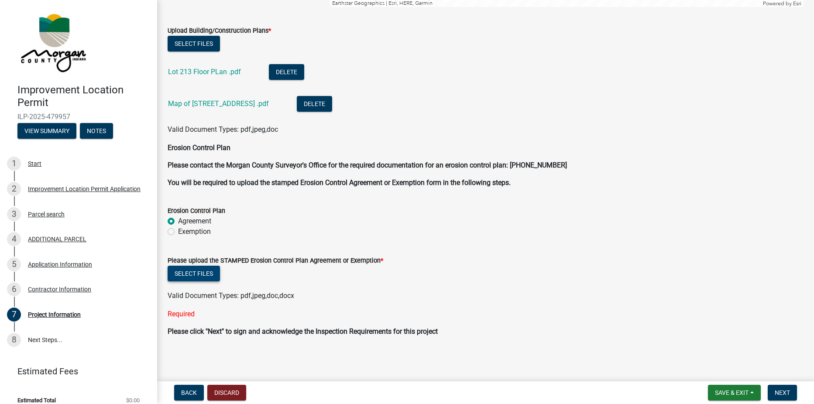
click at [201, 274] on button "Select files" at bounding box center [194, 274] width 52 height 16
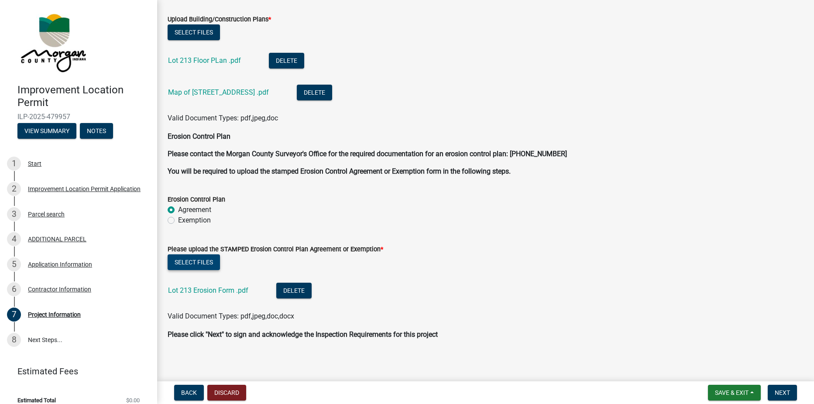
scroll to position [2003, 0]
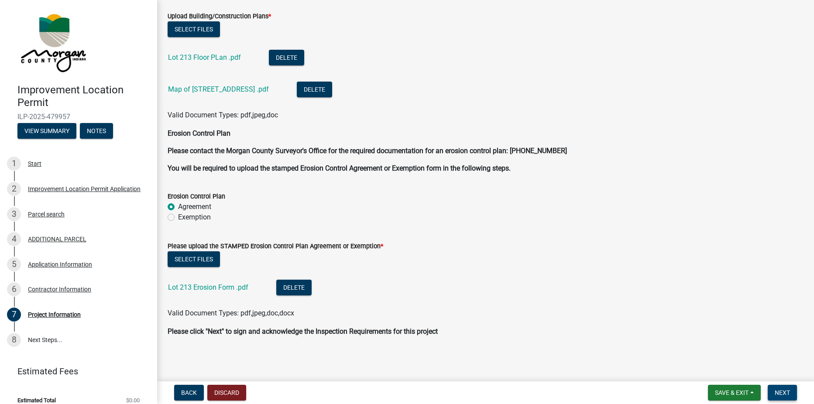
click at [783, 392] on span "Next" at bounding box center [782, 393] width 15 height 7
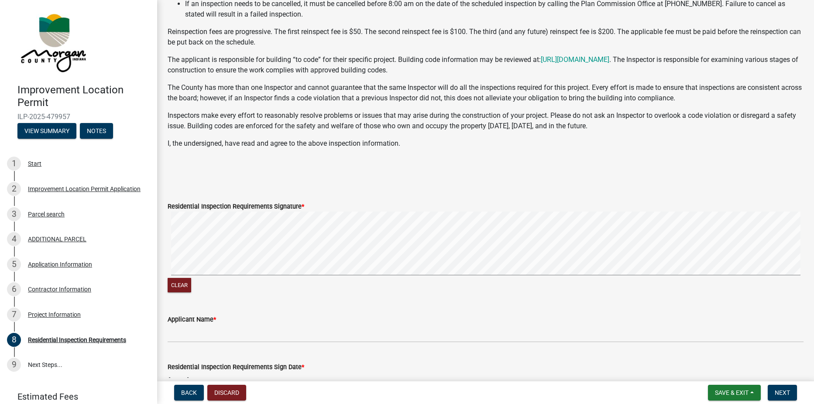
scroll to position [158, 0]
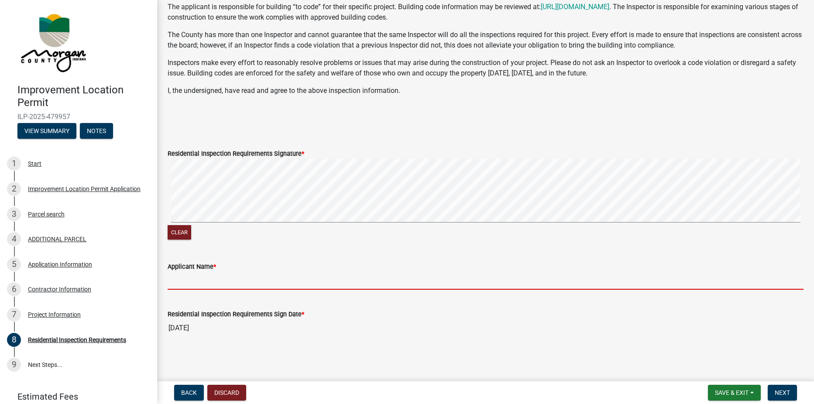
click at [188, 283] on input "Applicant Name *" at bounding box center [486, 281] width 636 height 18
type input "[PERSON_NAME]"
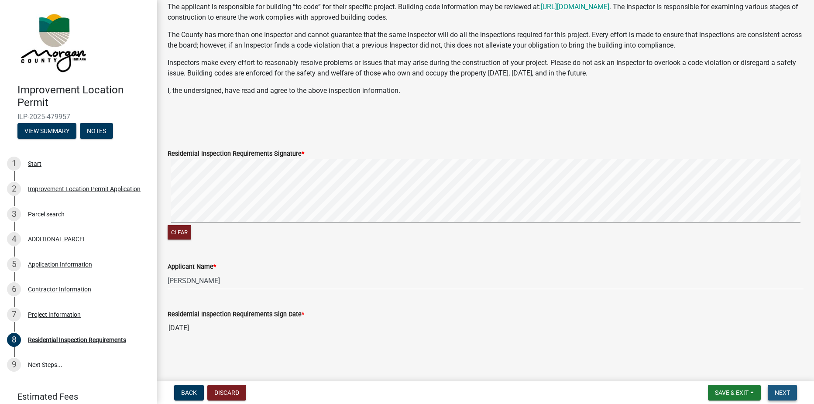
click at [783, 393] on span "Next" at bounding box center [782, 393] width 15 height 7
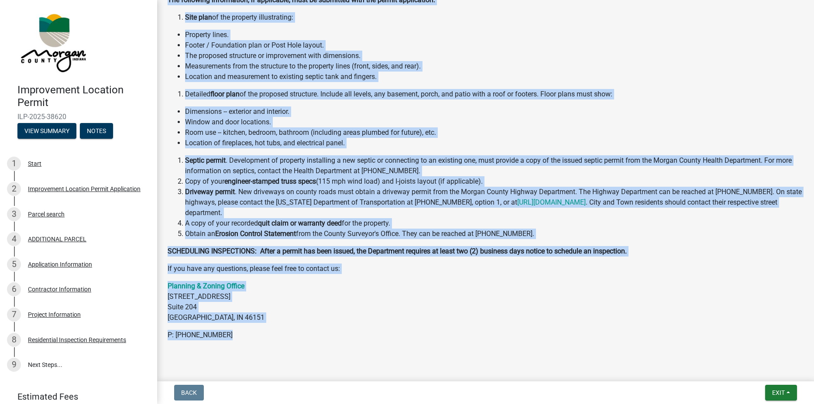
scroll to position [195, 0]
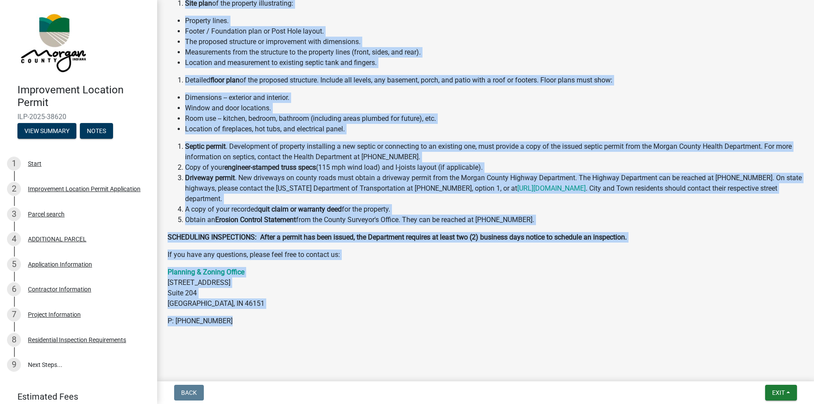
drag, startPoint x: 172, startPoint y: 18, endPoint x: 473, endPoint y: 318, distance: 425.2
click at [473, 318] on div "Submitted Thank you for submitting your information. You may view the submitted…" at bounding box center [485, 83] width 649 height 537
drag, startPoint x: 473, startPoint y: 318, endPoint x: 462, endPoint y: 312, distance: 13.3
click at [441, 329] on div "Welcome to [GEOGRAPHIC_DATA] Improvement Location Permit Application If this is…" at bounding box center [485, 135] width 649 height 397
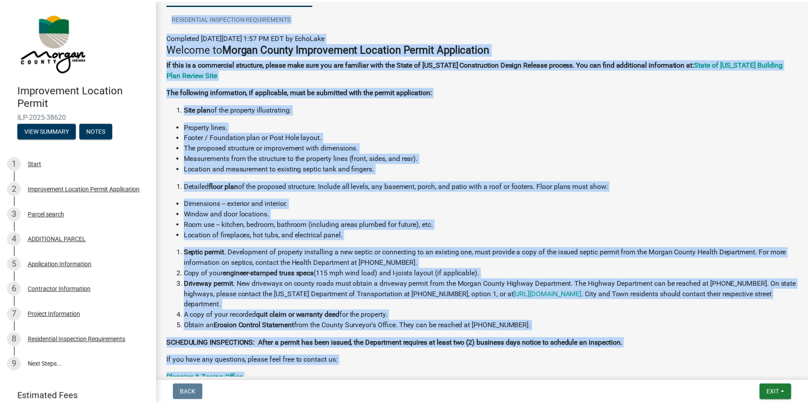
scroll to position [0, 0]
